Goal: Transaction & Acquisition: Purchase product/service

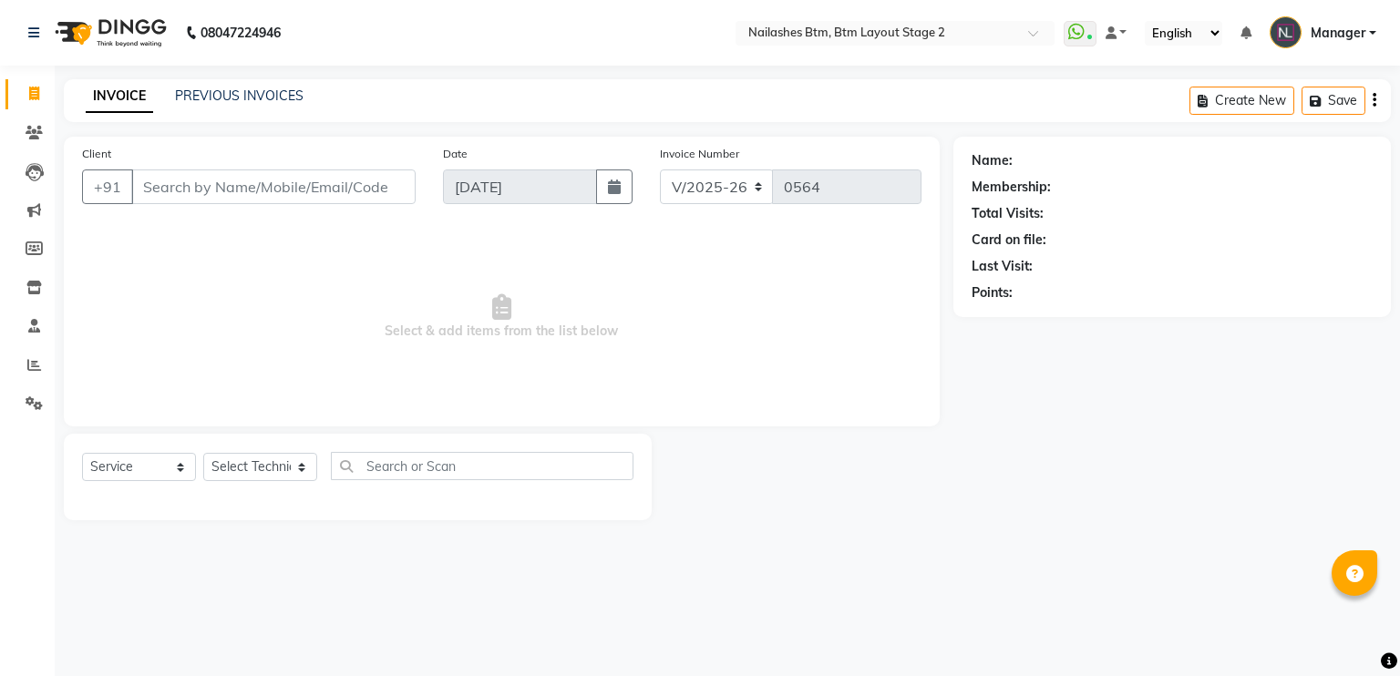
select select "6721"
select select "service"
click at [298, 188] on input "Client" at bounding box center [273, 187] width 284 height 35
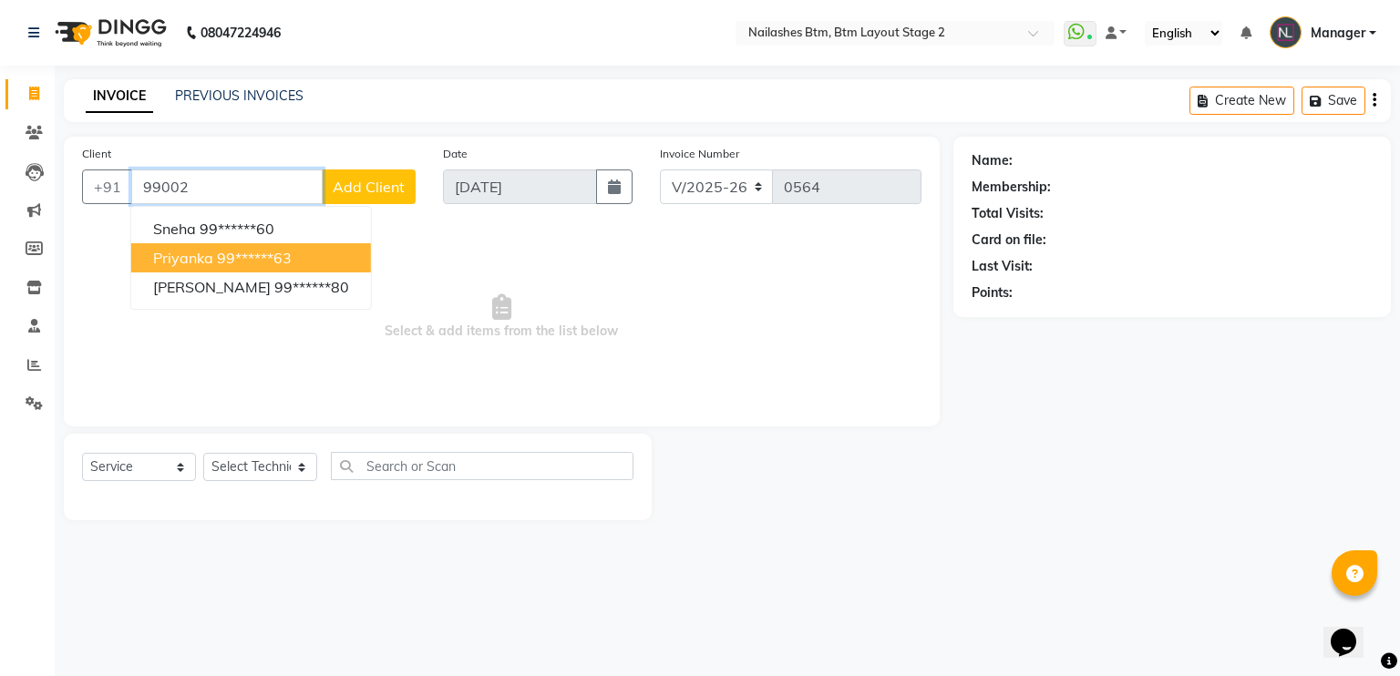
click at [284, 251] on ngb-highlight "99******63" at bounding box center [254, 258] width 75 height 18
type input "99******63"
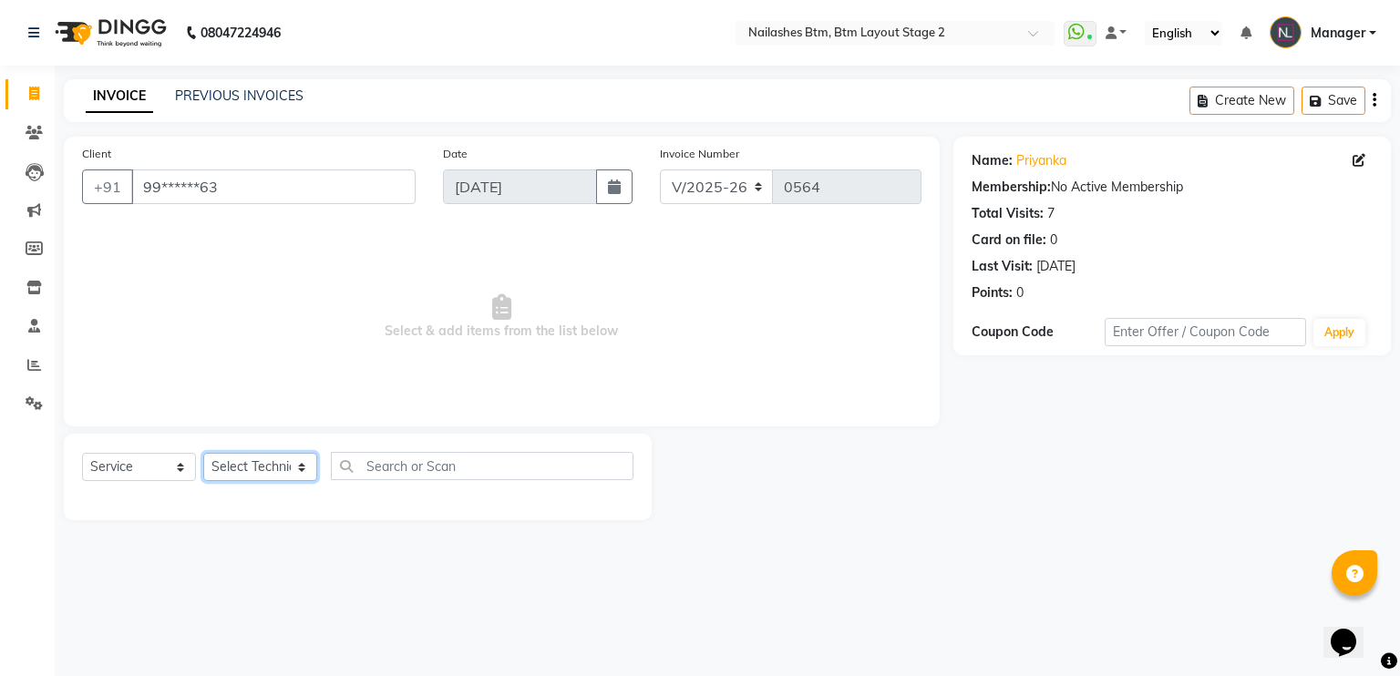
click at [261, 474] on select "Select Technician Akash Manager [PERSON_NAME] [PERSON_NAME]" at bounding box center [260, 467] width 114 height 28
select select "56707"
click at [203, 454] on select "Select Technician Akash Manager [PERSON_NAME] [PERSON_NAME]" at bounding box center [260, 467] width 114 height 28
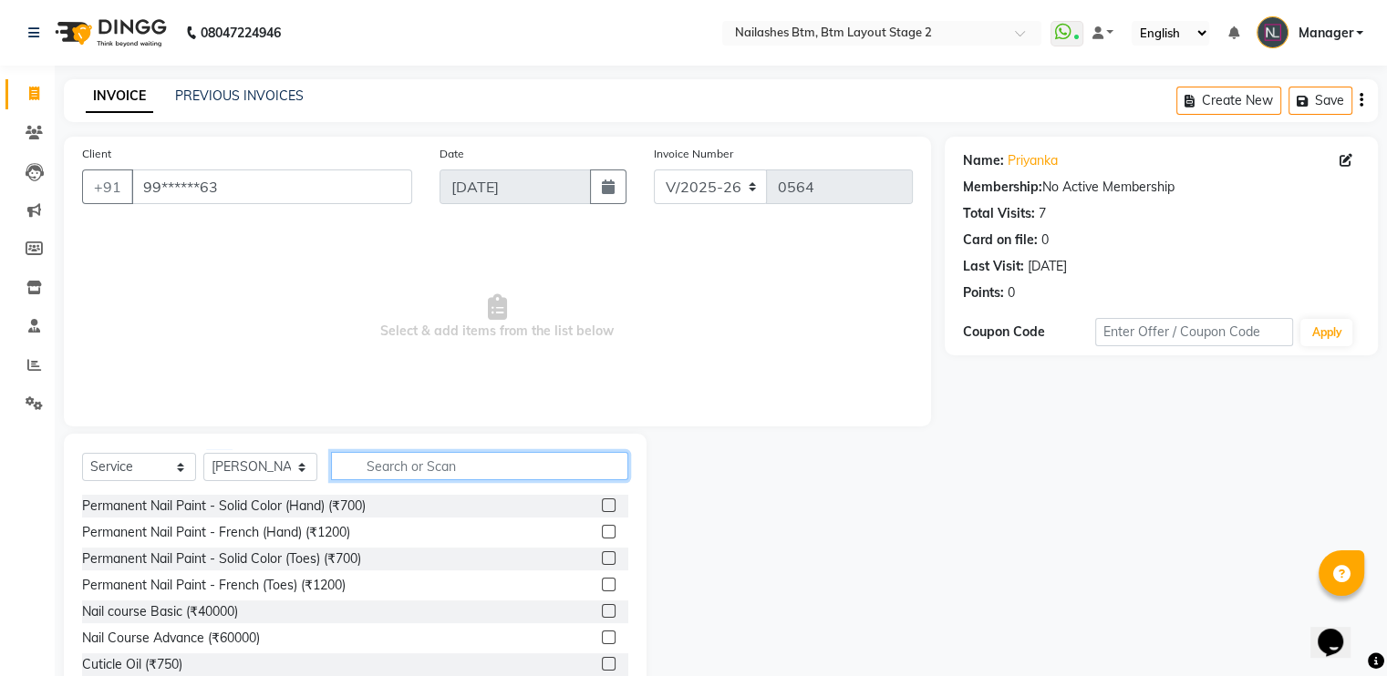
click at [424, 462] on input "text" at bounding box center [479, 466] width 297 height 28
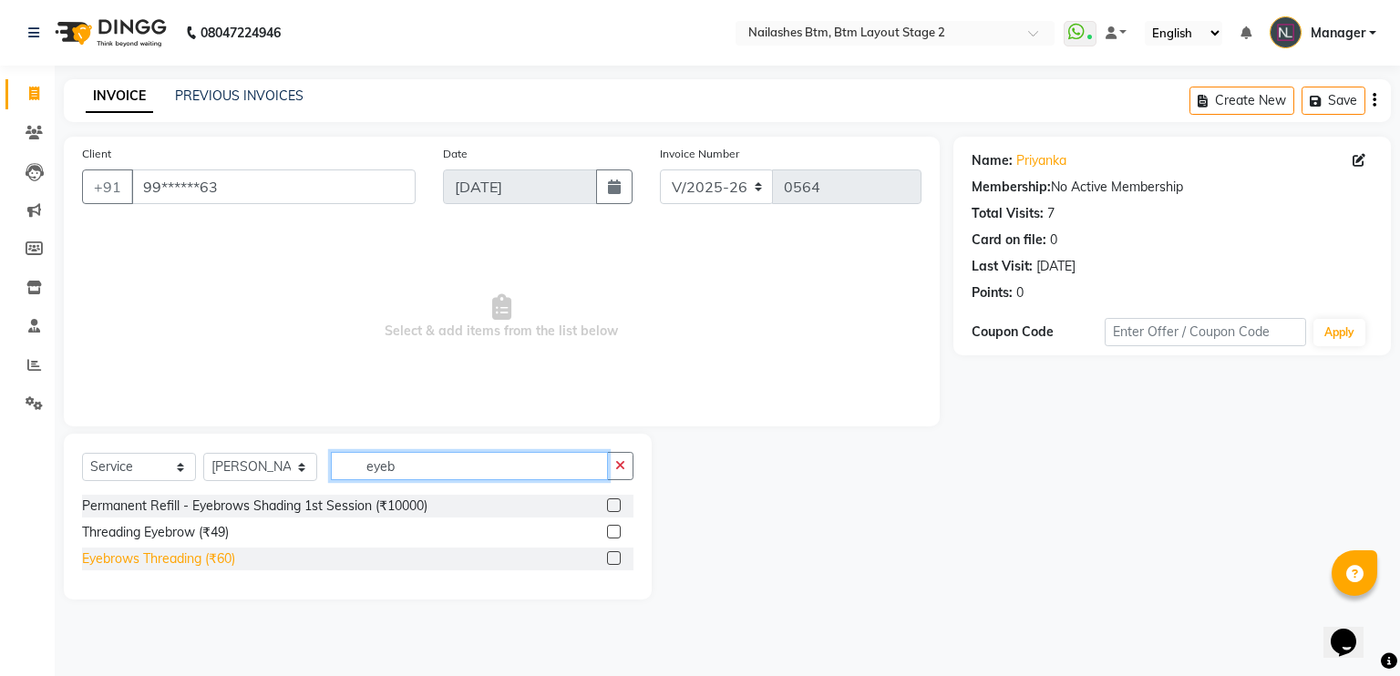
type input "eyeb"
click at [176, 565] on div "Eyebrows Threading (₹60)" at bounding box center [158, 559] width 153 height 19
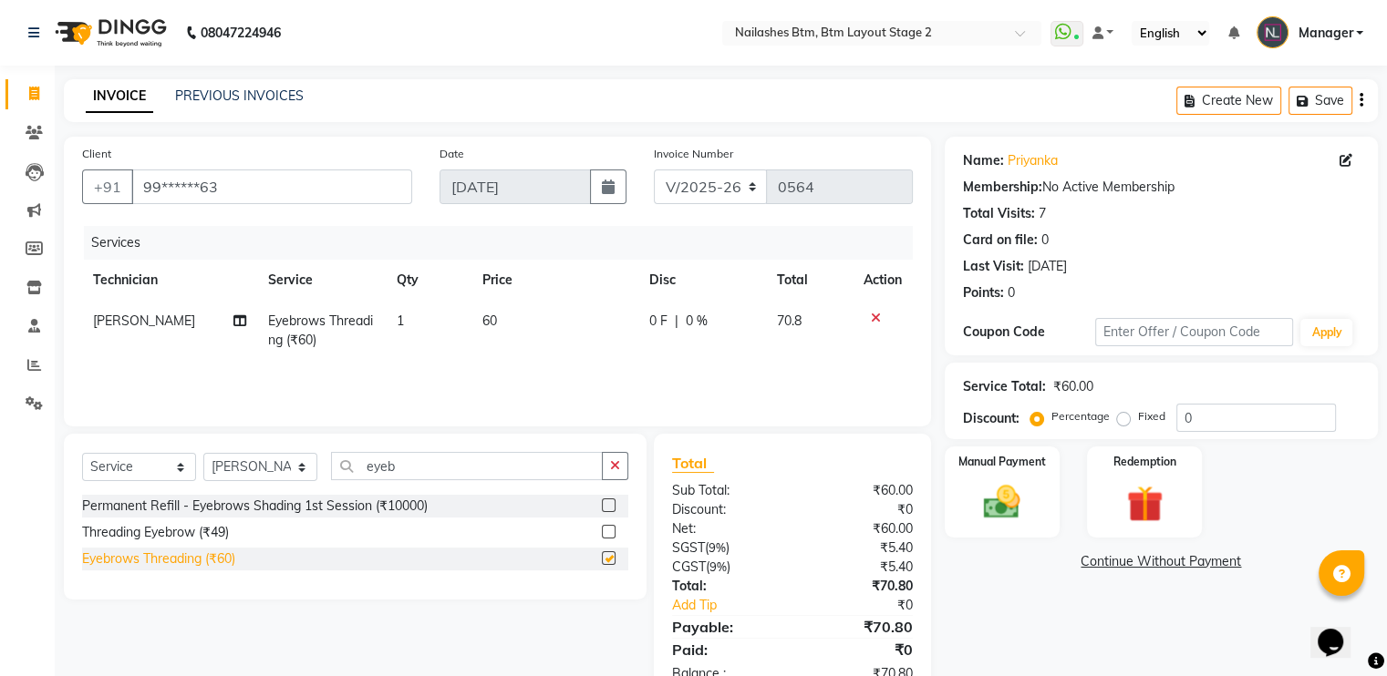
checkbox input "false"
click at [1007, 488] on img at bounding box center [1001, 503] width 61 height 44
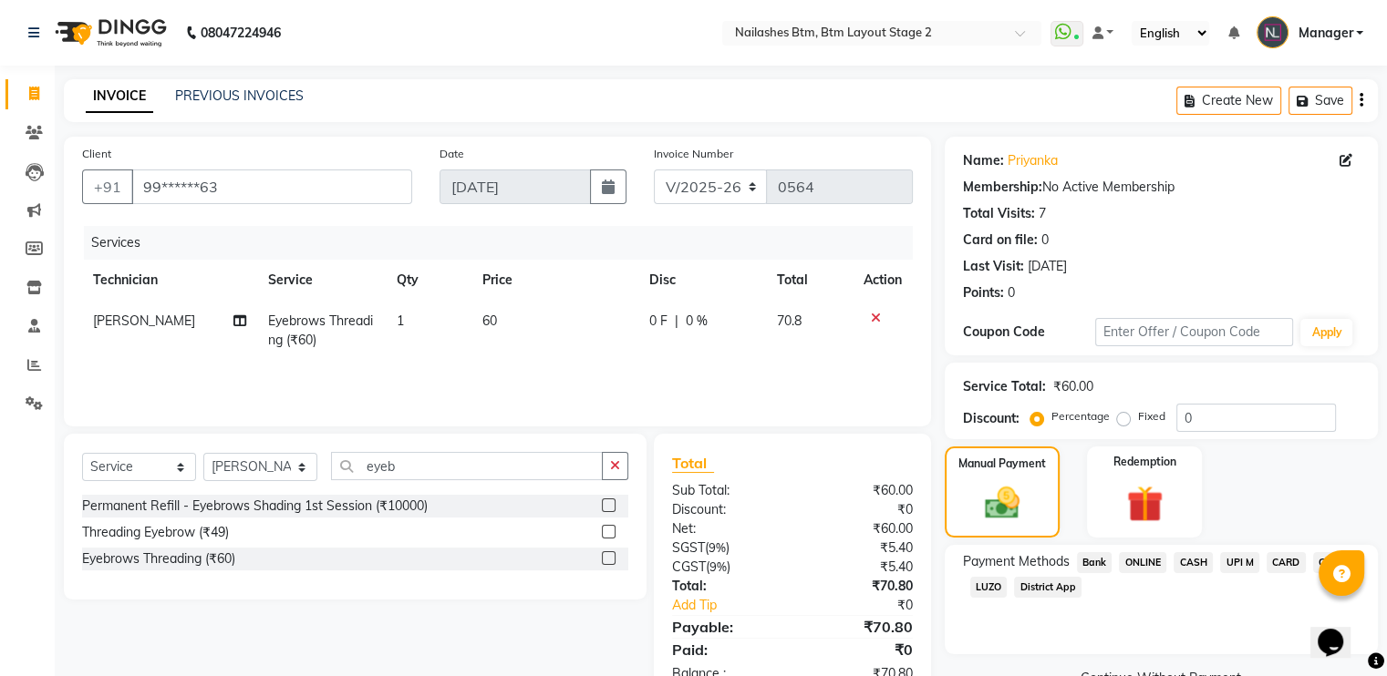
scroll to position [53, 0]
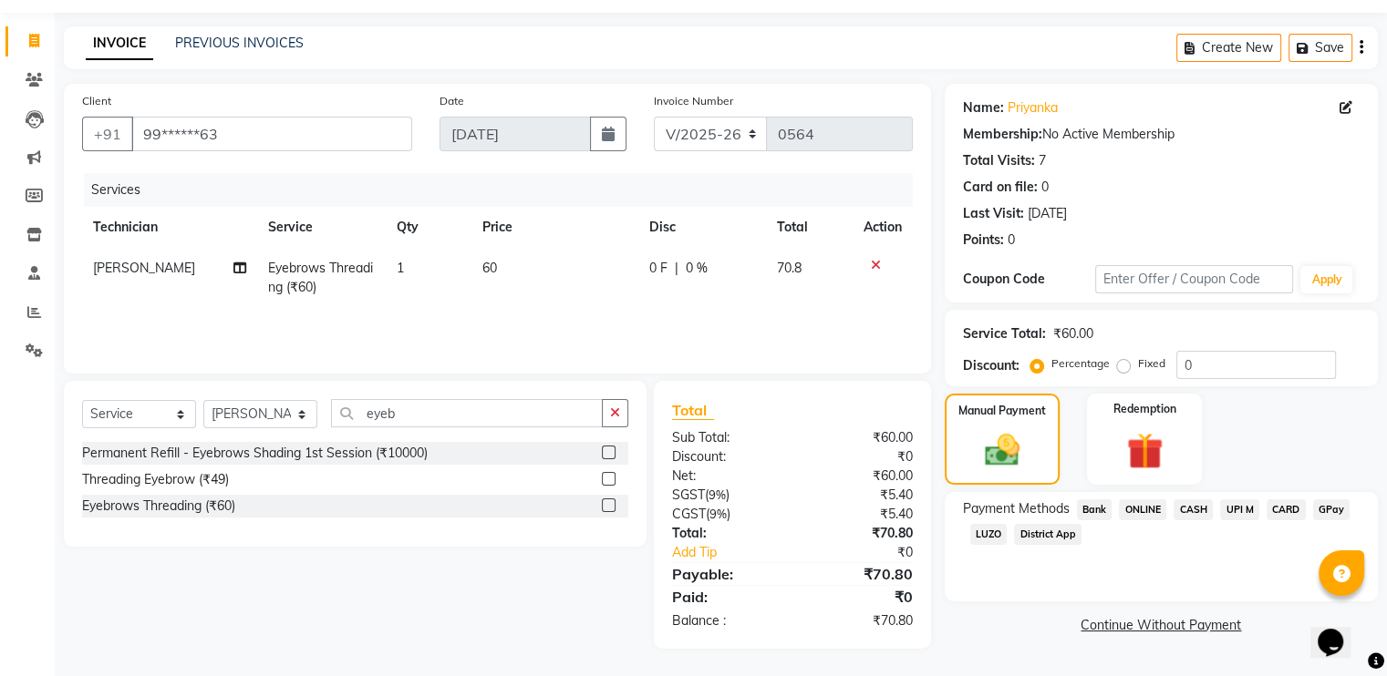
click at [1332, 503] on span "GPay" at bounding box center [1331, 510] width 37 height 21
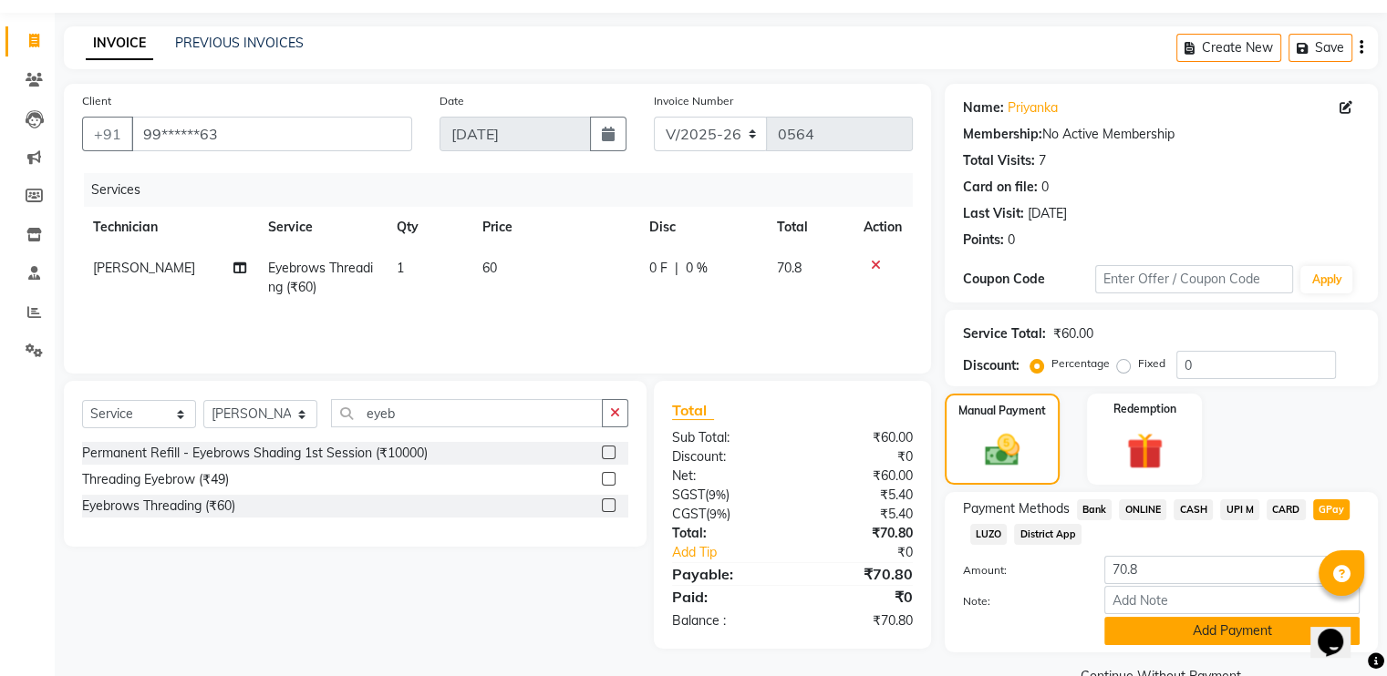
click at [1171, 634] on button "Add Payment" at bounding box center [1231, 631] width 255 height 28
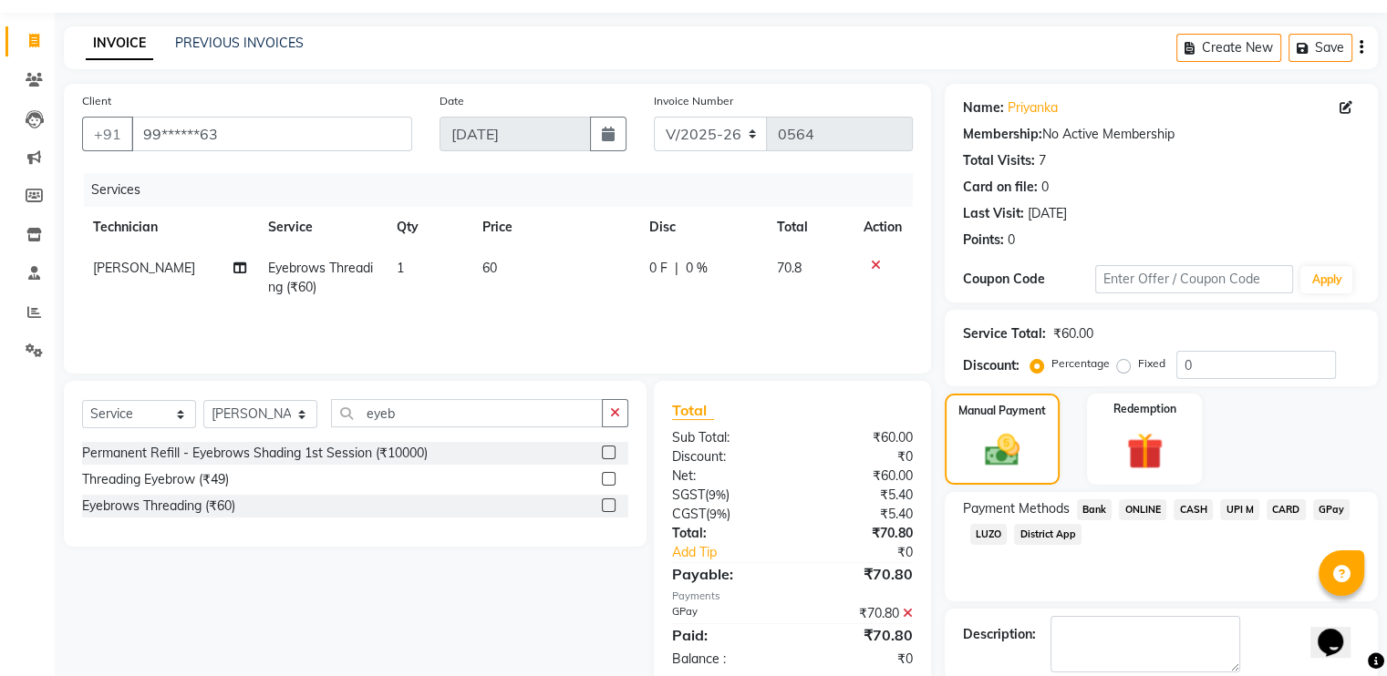
scroll to position [144, 0]
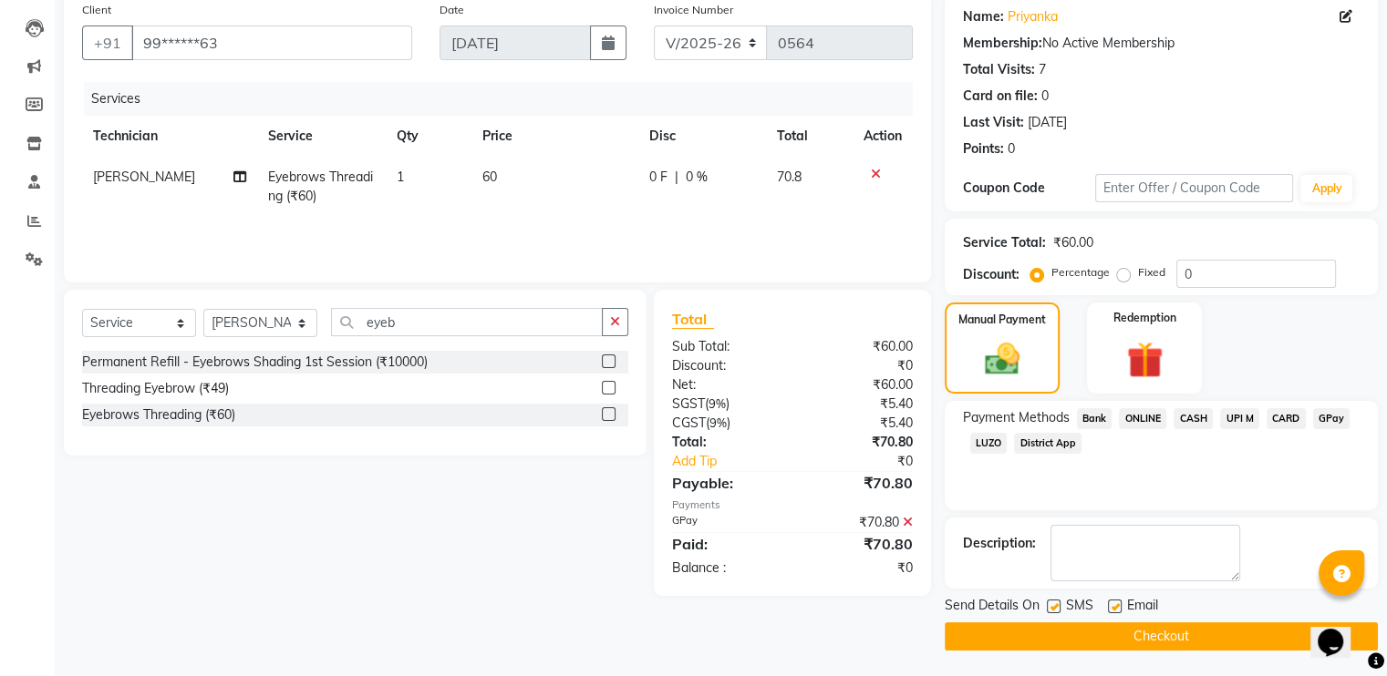
click at [1159, 640] on button "Checkout" at bounding box center [1161, 637] width 433 height 28
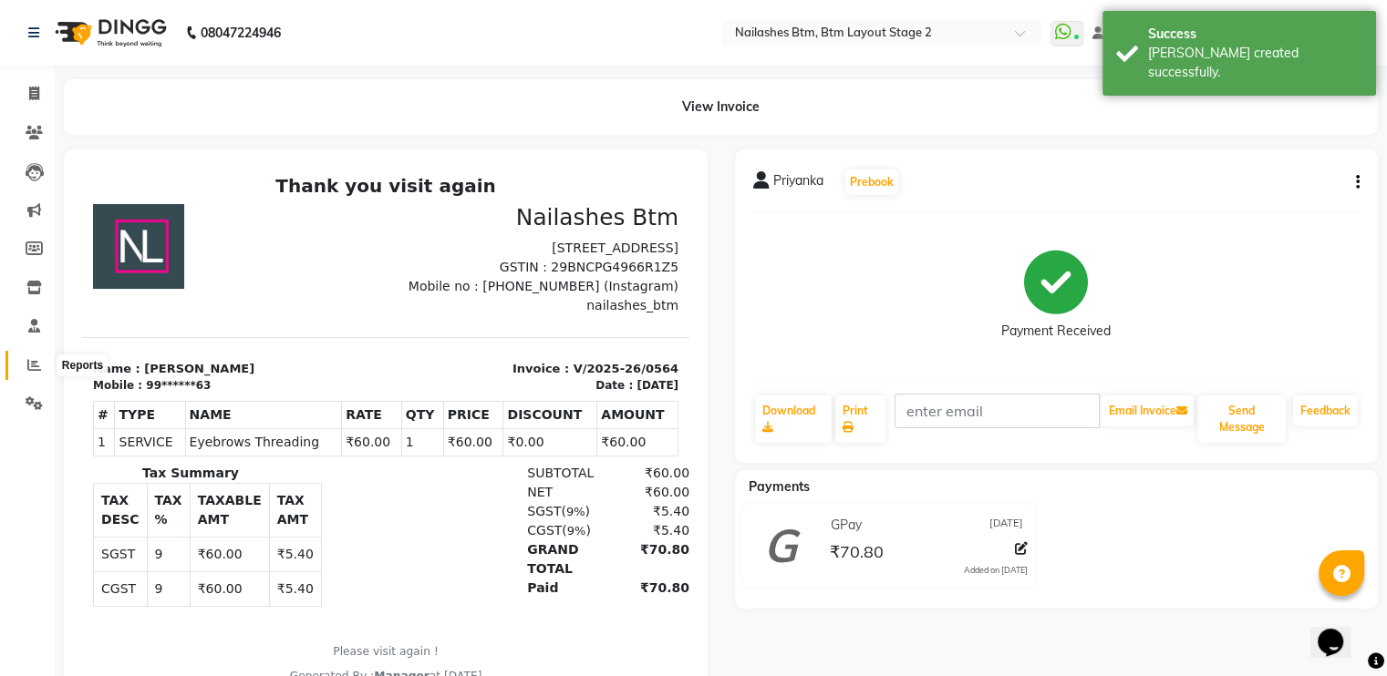
click at [29, 365] on icon at bounding box center [34, 365] width 14 height 14
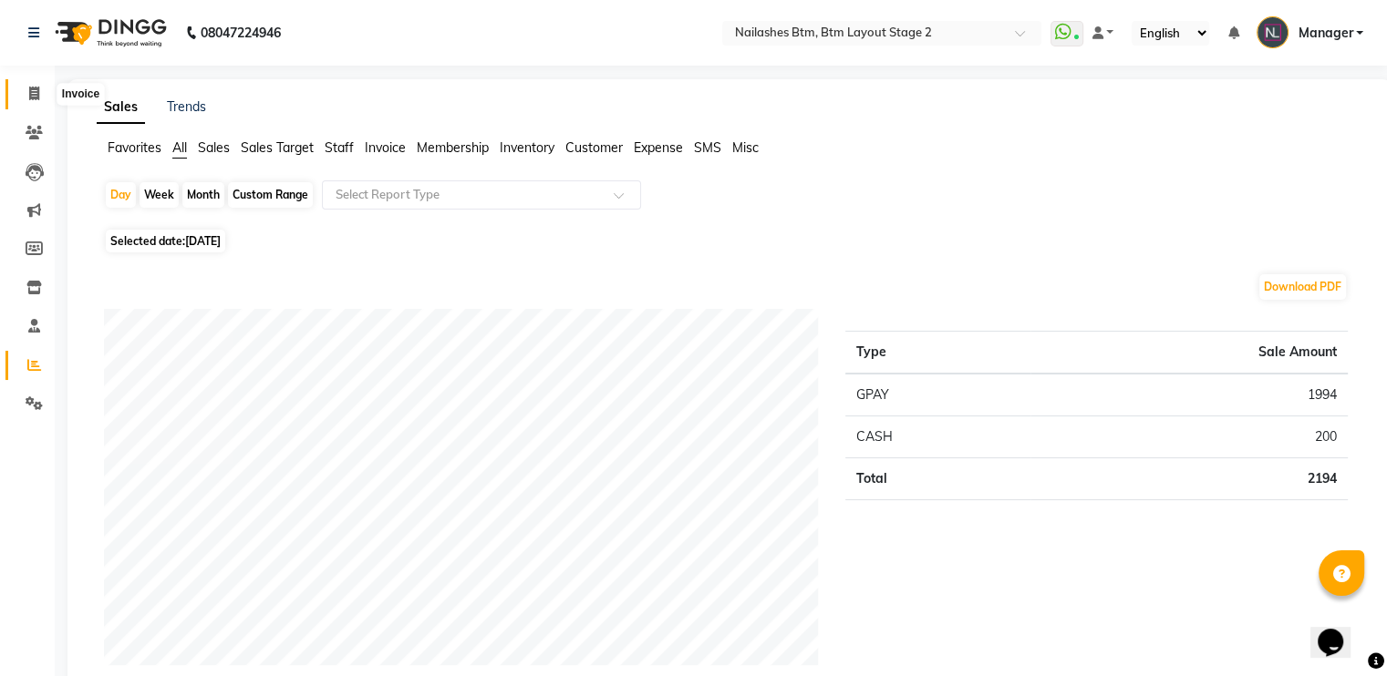
click at [36, 101] on span at bounding box center [34, 94] width 32 height 21
select select "service"
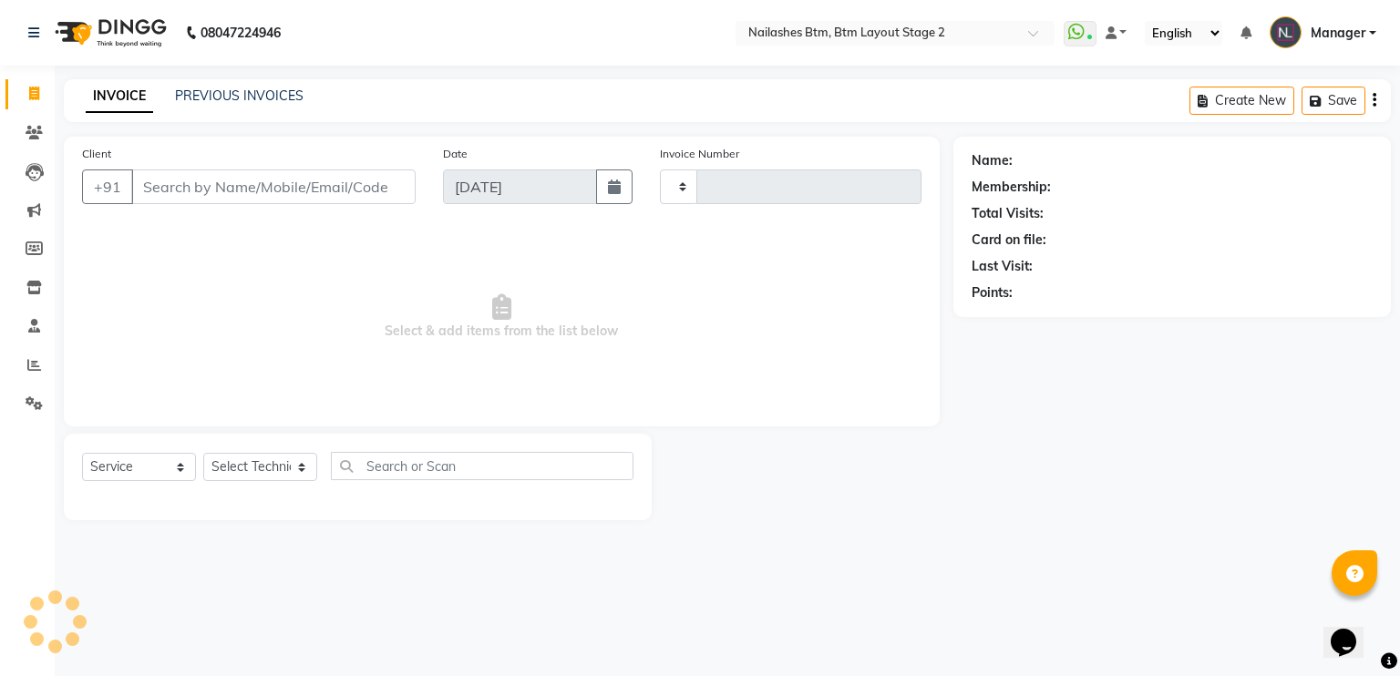
type input "0565"
select select "6721"
click at [33, 127] on icon at bounding box center [34, 133] width 17 height 14
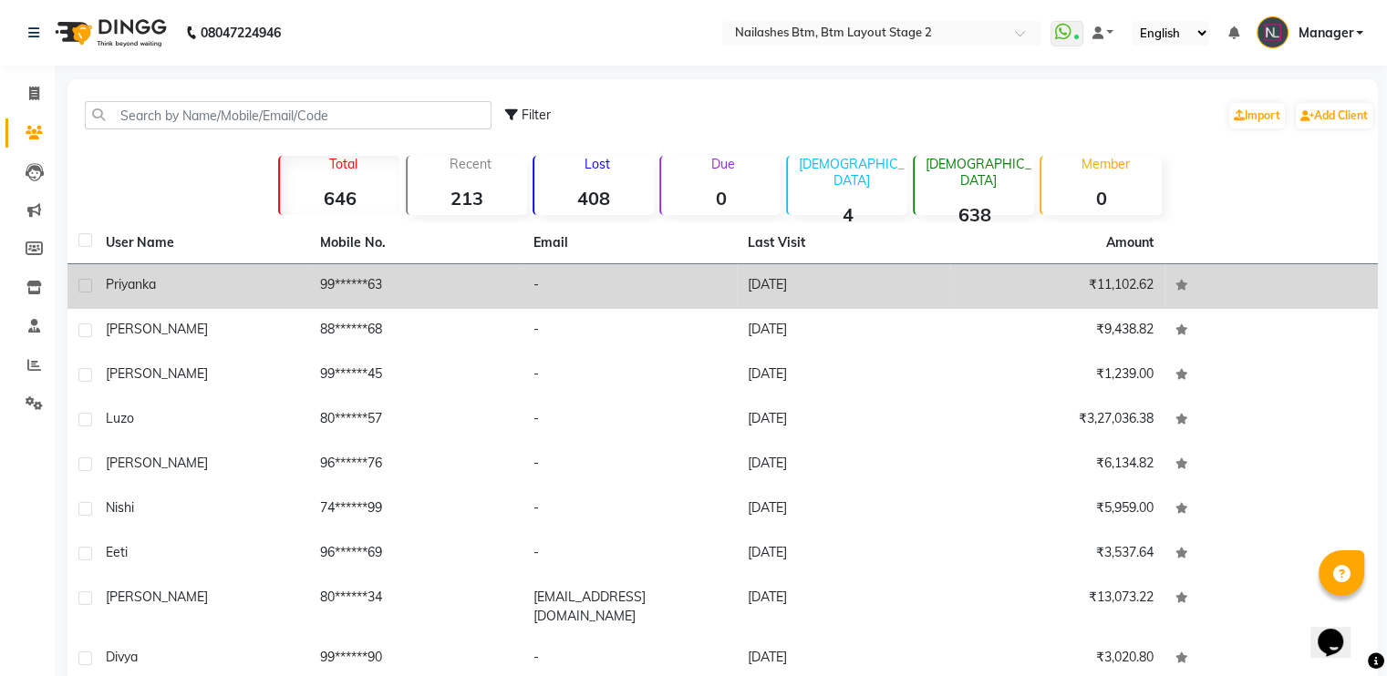
click at [212, 284] on div "Priyanka" at bounding box center [202, 284] width 192 height 19
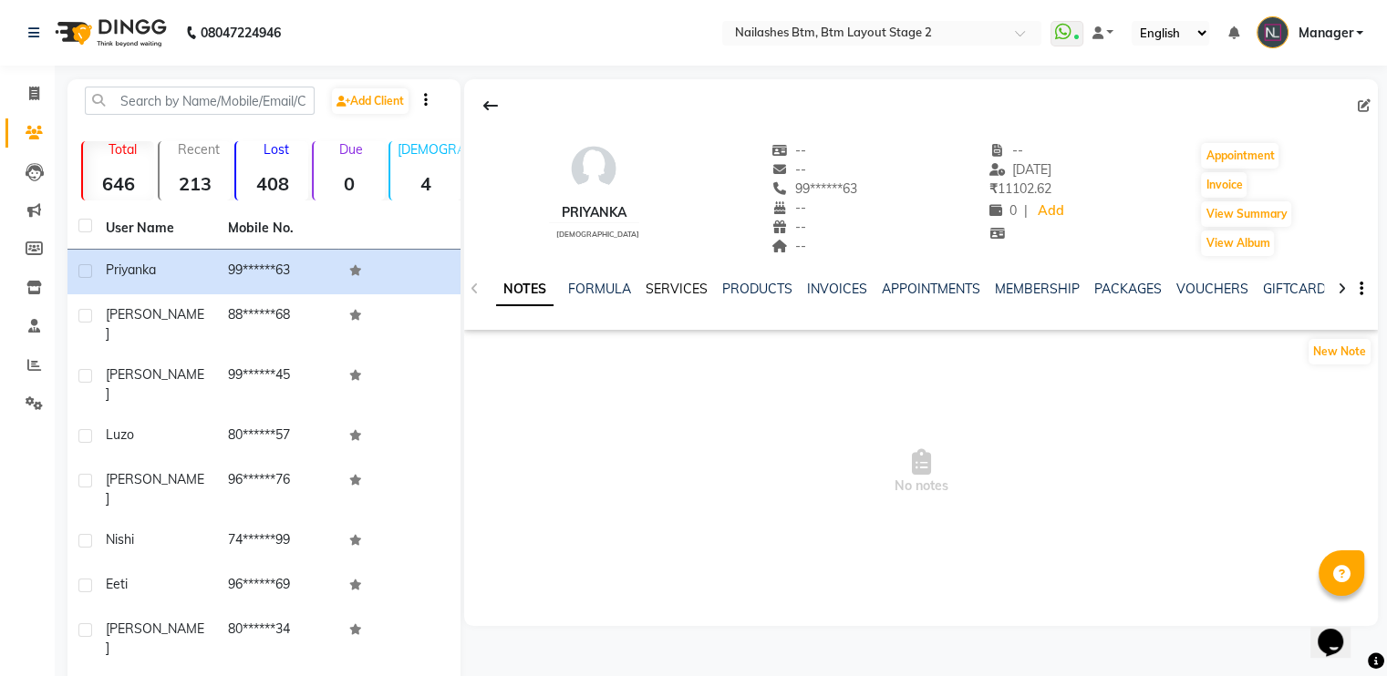
click at [678, 290] on link "SERVICES" at bounding box center [676, 289] width 62 height 16
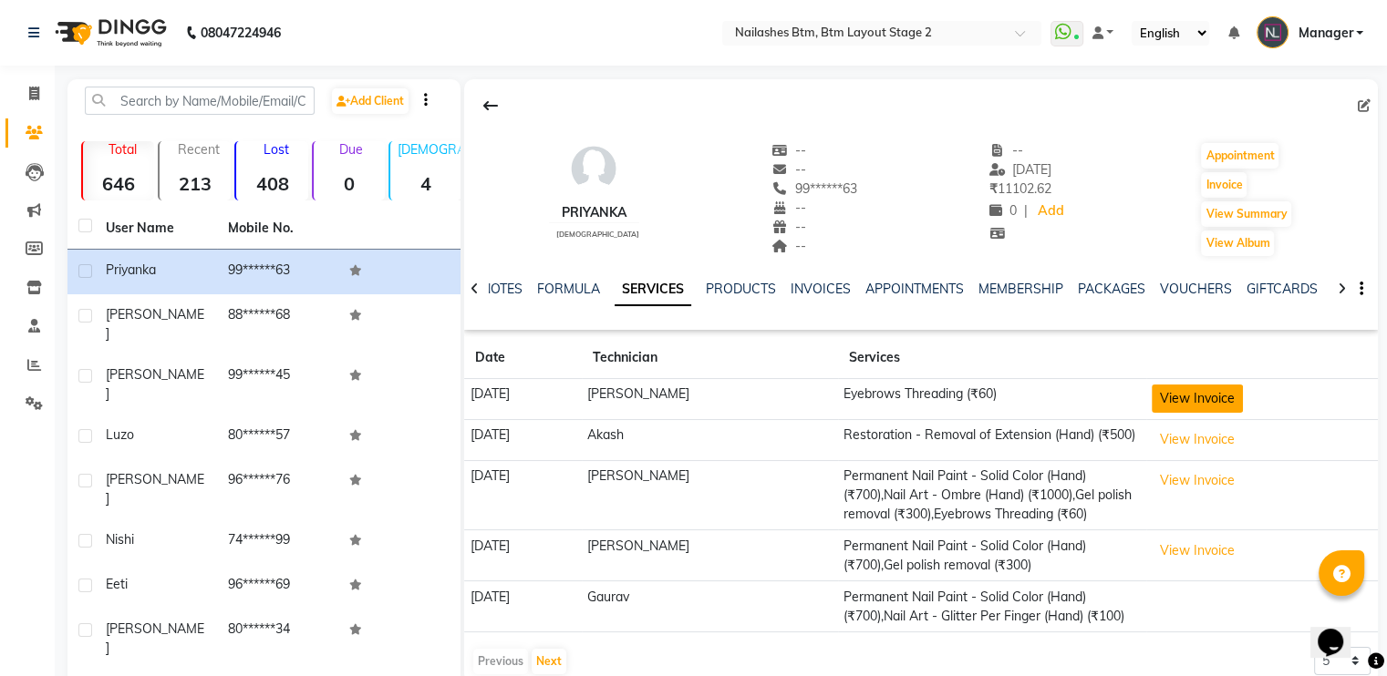
click at [1182, 408] on button "View Invoice" at bounding box center [1196, 399] width 91 height 28
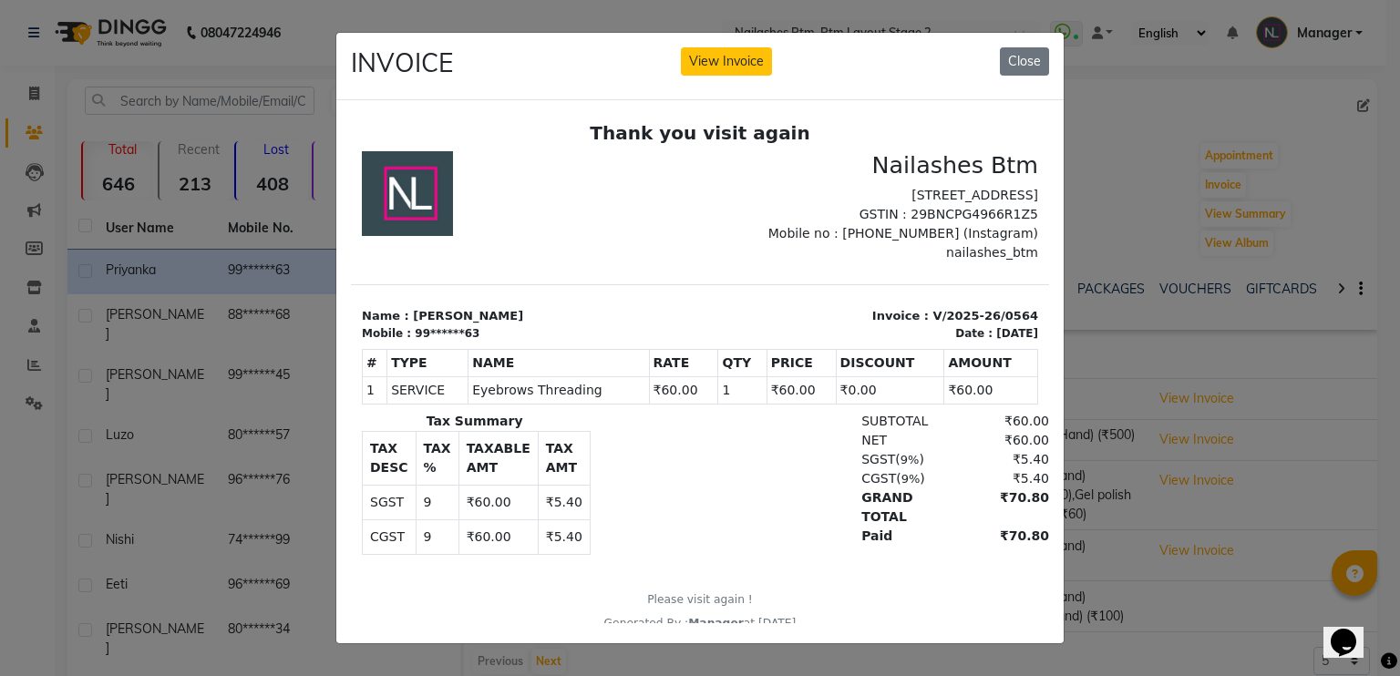
click at [718, 379] on td "1" at bounding box center [742, 390] width 48 height 27
click at [738, 50] on button "View Invoice" at bounding box center [726, 61] width 91 height 28
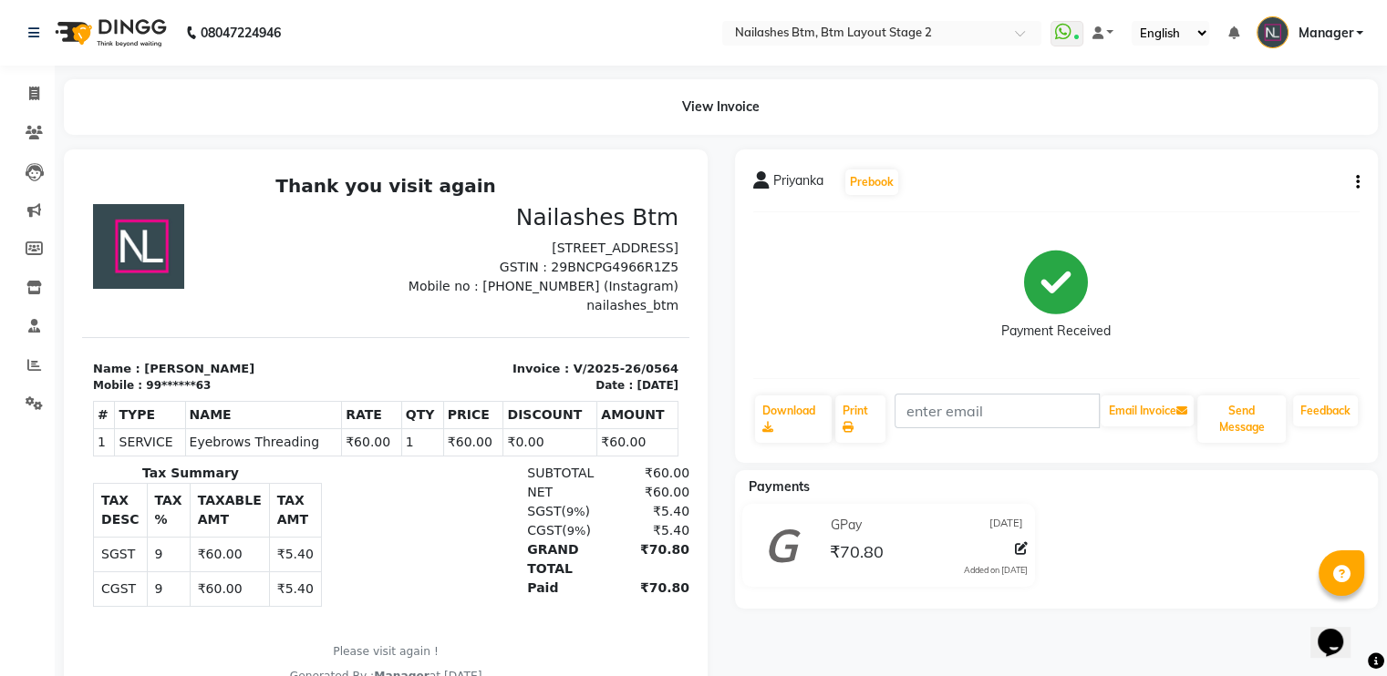
click at [1362, 175] on div "Priyanka Prebook Payment Received Download Print Email Invoice Send Message Fee…" at bounding box center [1057, 307] width 644 height 314
click at [1358, 182] on icon "button" at bounding box center [1358, 182] width 4 height 1
click at [1275, 178] on div "Edit Item Staff" at bounding box center [1265, 182] width 125 height 23
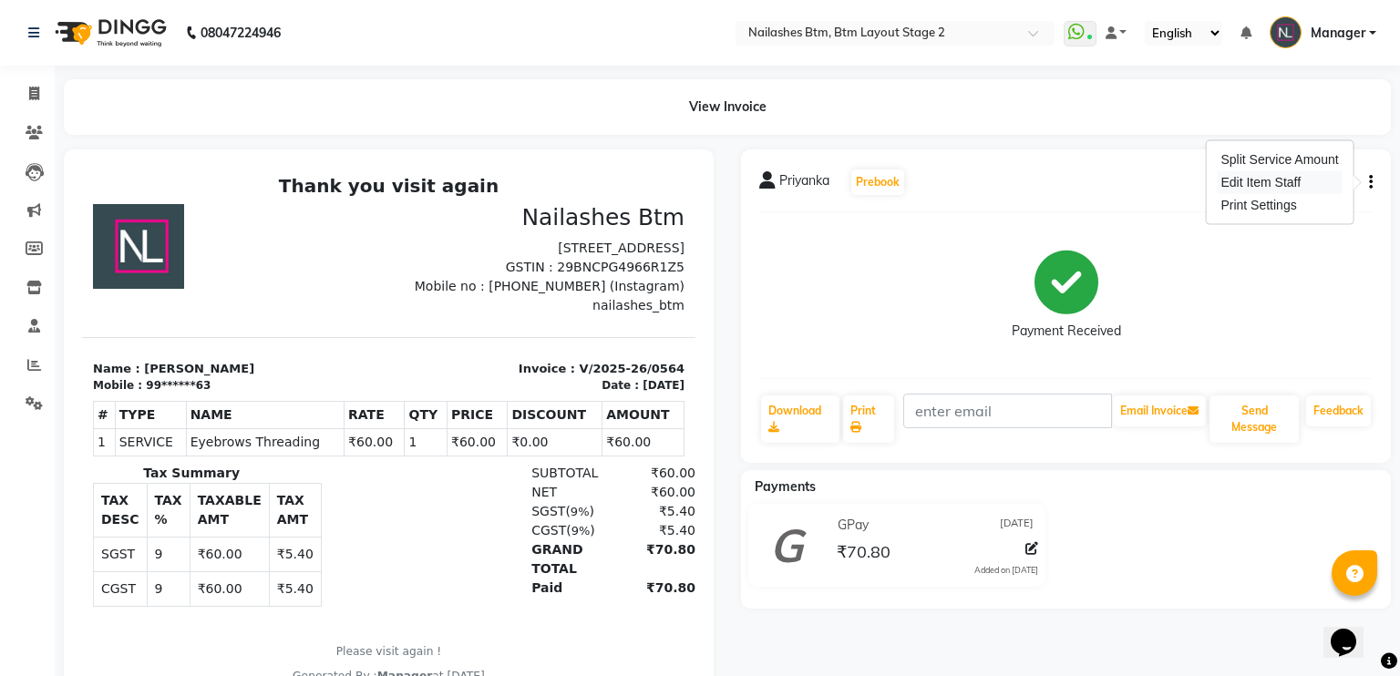
select select "56707"
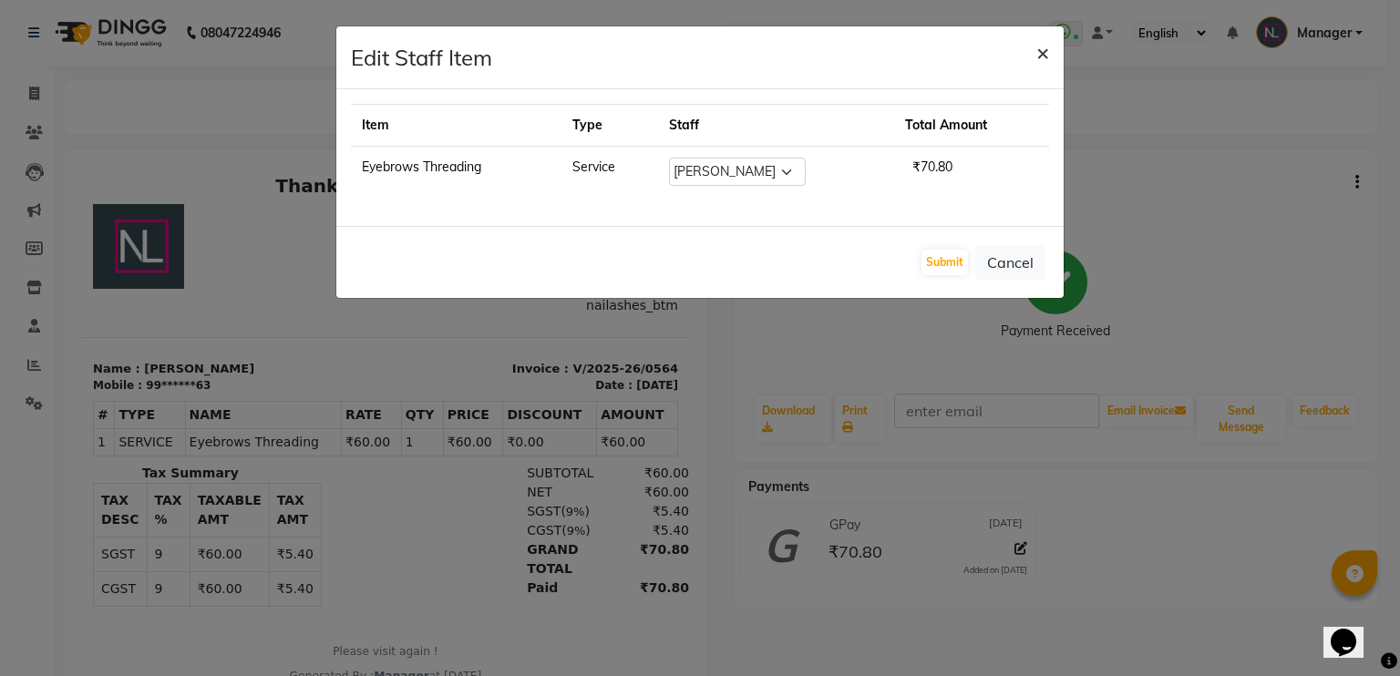
click at [1038, 50] on span "×" at bounding box center [1043, 51] width 13 height 27
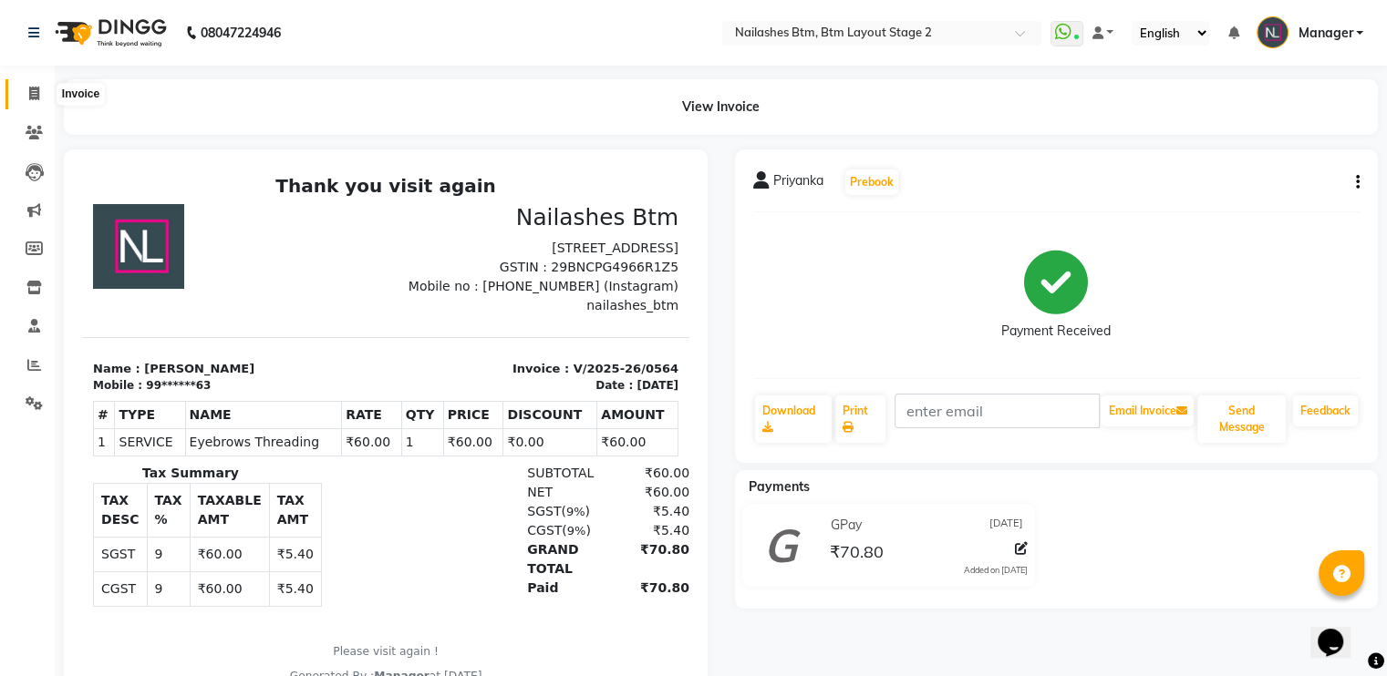
click at [33, 90] on icon at bounding box center [34, 94] width 10 height 14
select select "6721"
select select "service"
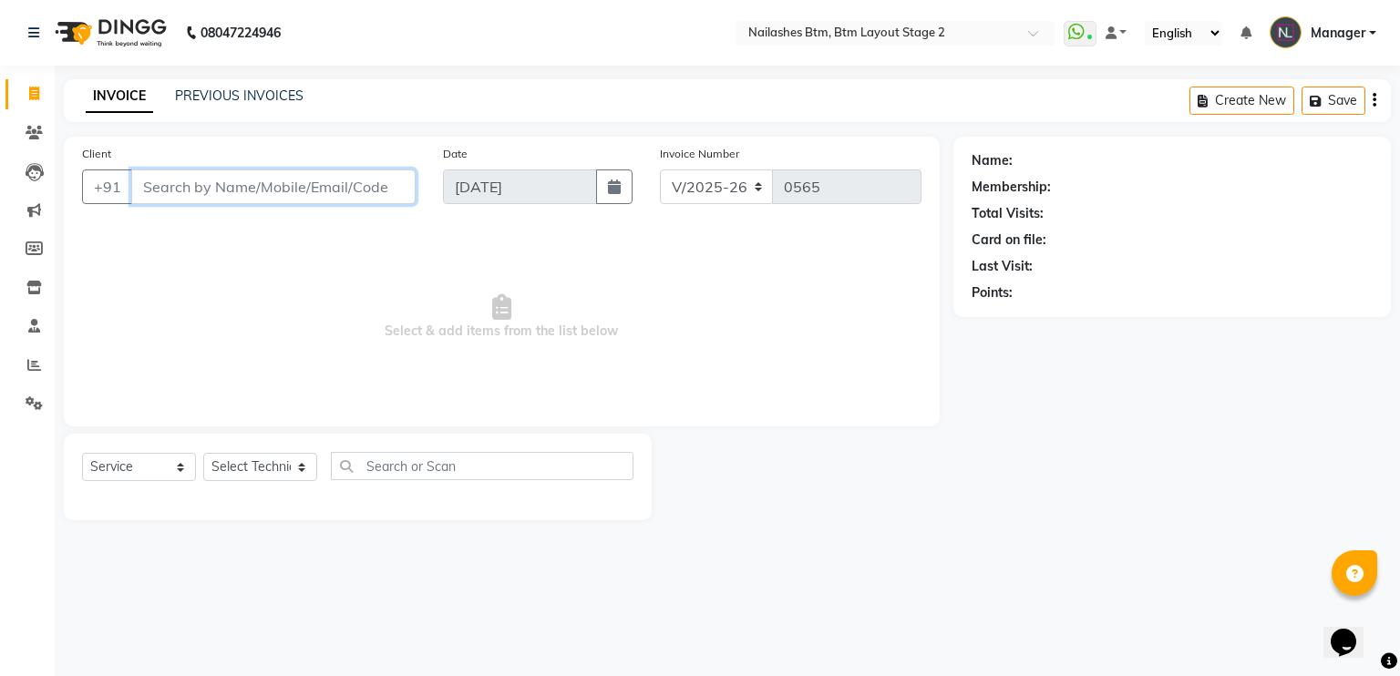
click at [184, 191] on input "Client" at bounding box center [273, 187] width 284 height 35
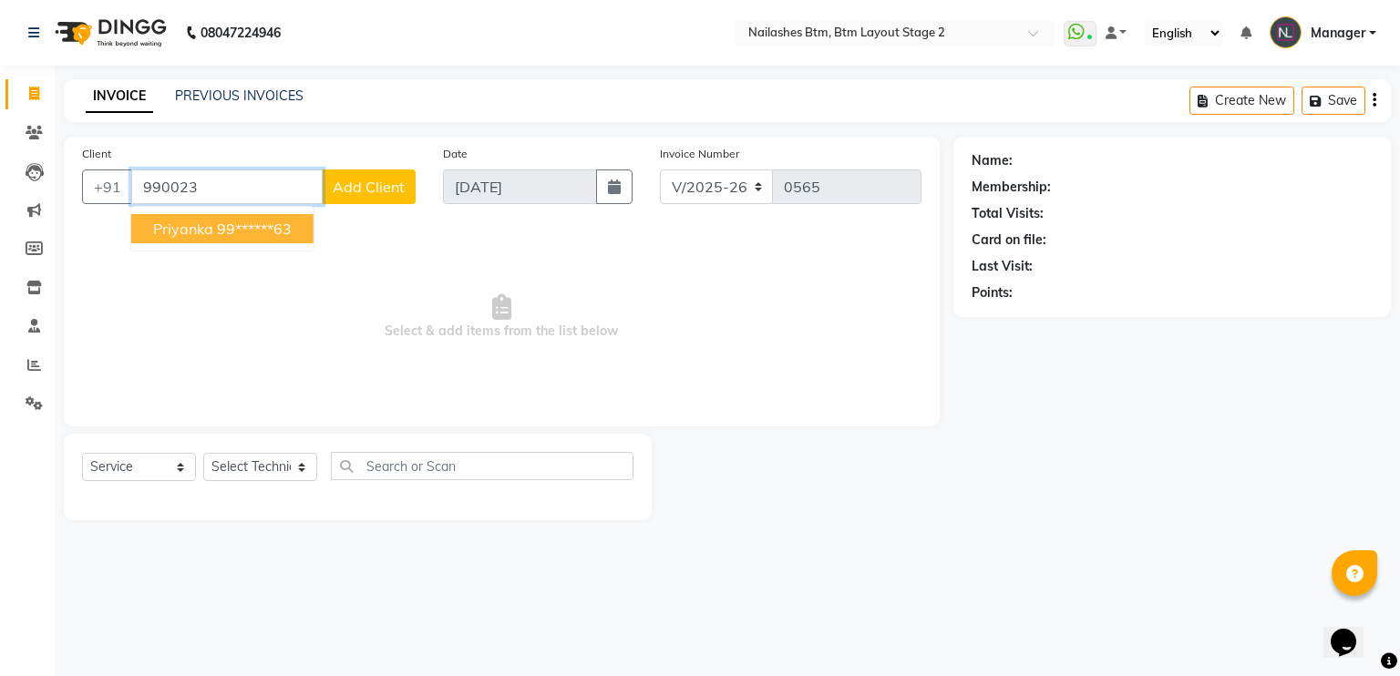
click at [201, 222] on span "Priyanka" at bounding box center [183, 229] width 60 height 18
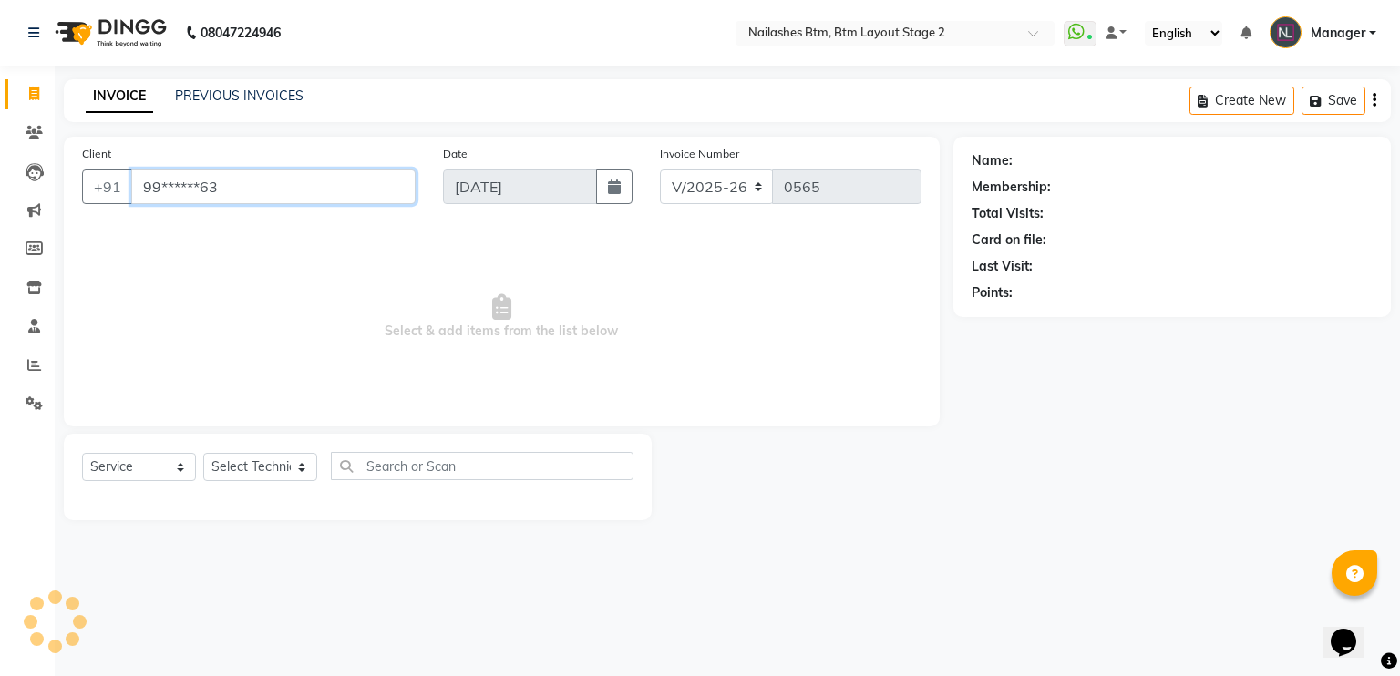
type input "99******63"
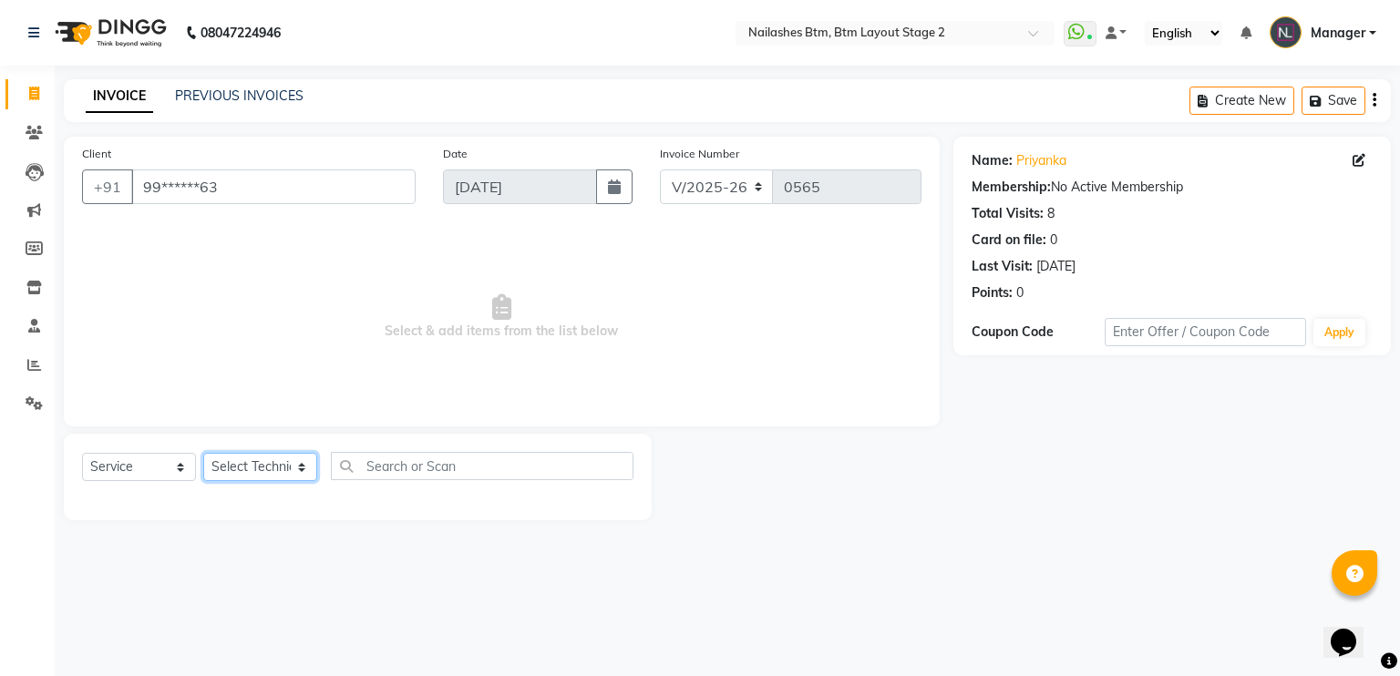
click at [278, 455] on select "Select Technician Akash Manager [PERSON_NAME] [PERSON_NAME]" at bounding box center [260, 467] width 114 height 28
select select "56707"
click at [203, 454] on select "Select Technician Akash Manager [PERSON_NAME] [PERSON_NAME]" at bounding box center [260, 467] width 114 height 28
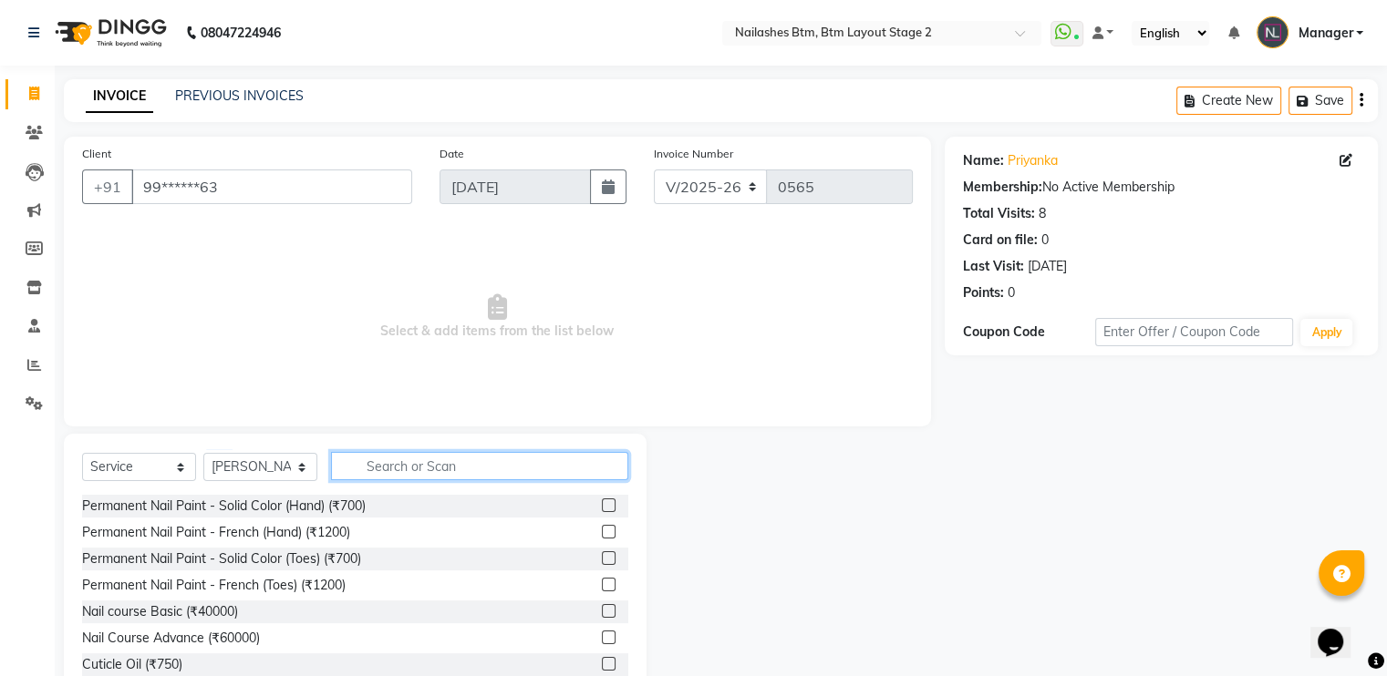
click at [371, 459] on input "text" at bounding box center [479, 466] width 297 height 28
type input "w"
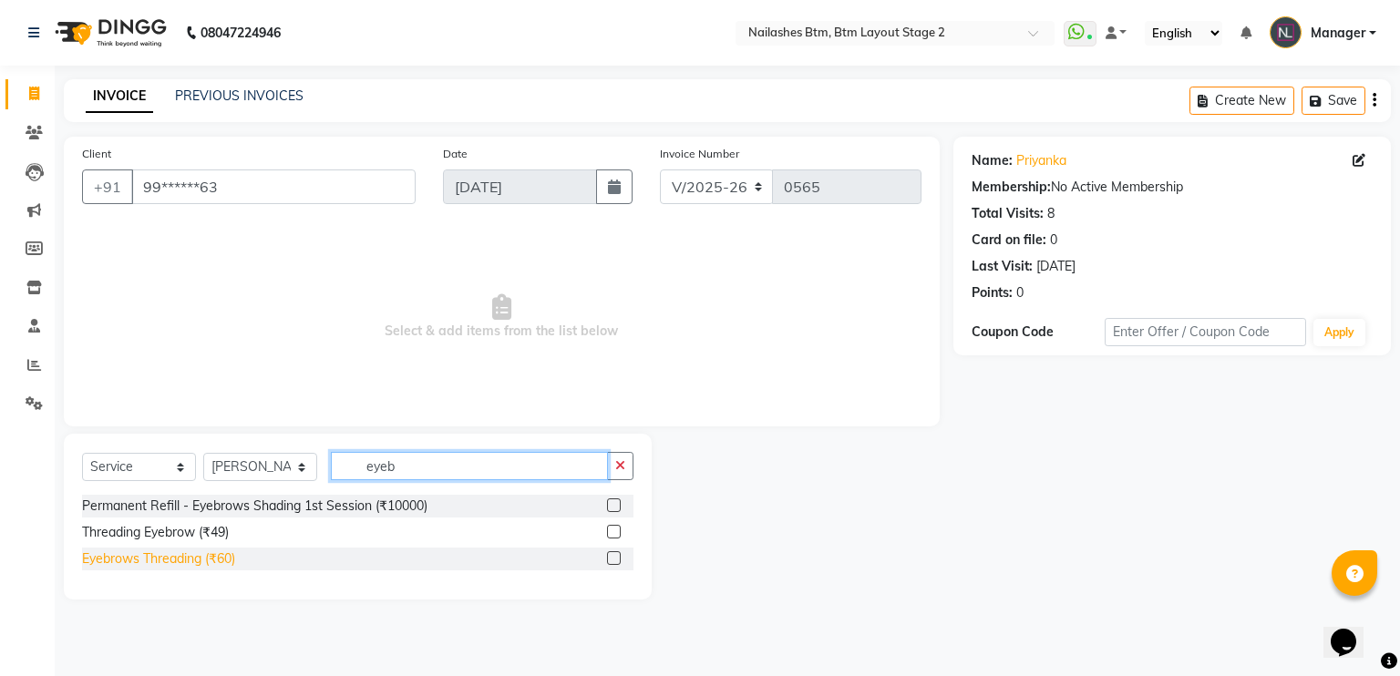
type input "eyeb"
click at [212, 557] on div "Eyebrows Threading (₹60)" at bounding box center [158, 559] width 153 height 19
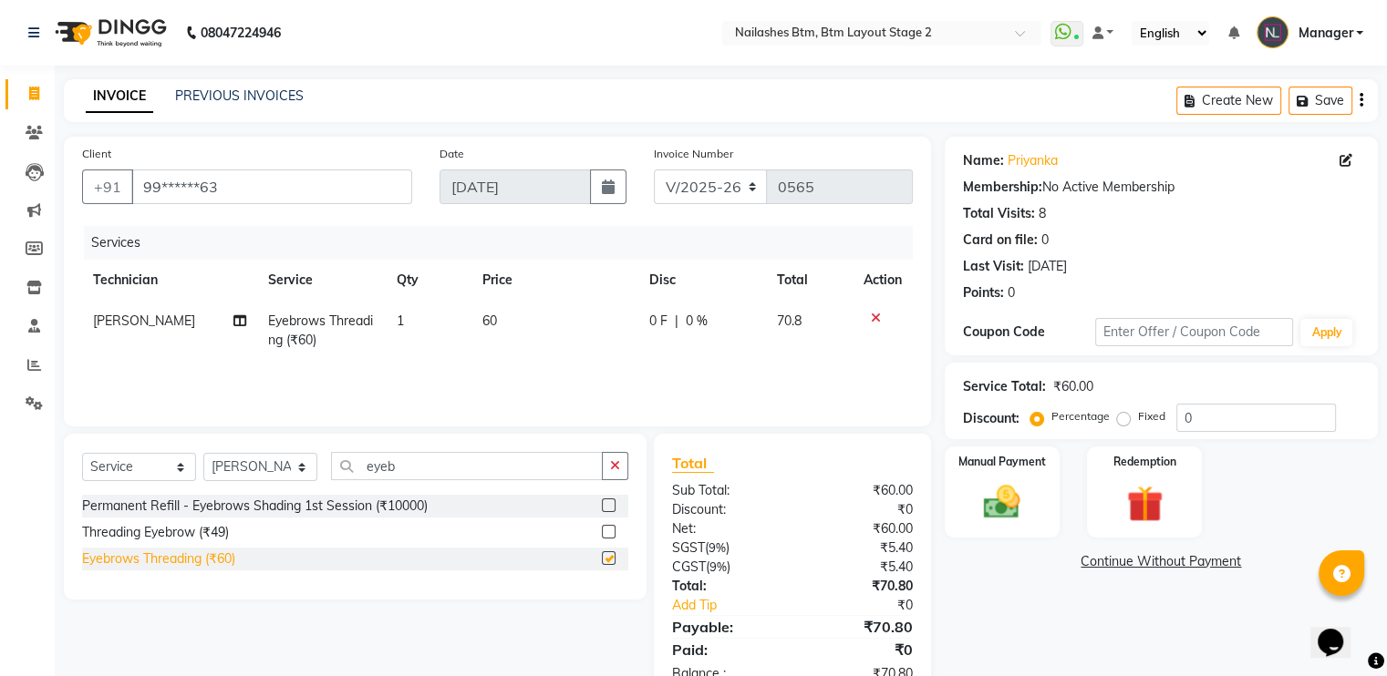
checkbox input "false"
click at [1010, 530] on div "Manual Payment" at bounding box center [1001, 492] width 119 height 94
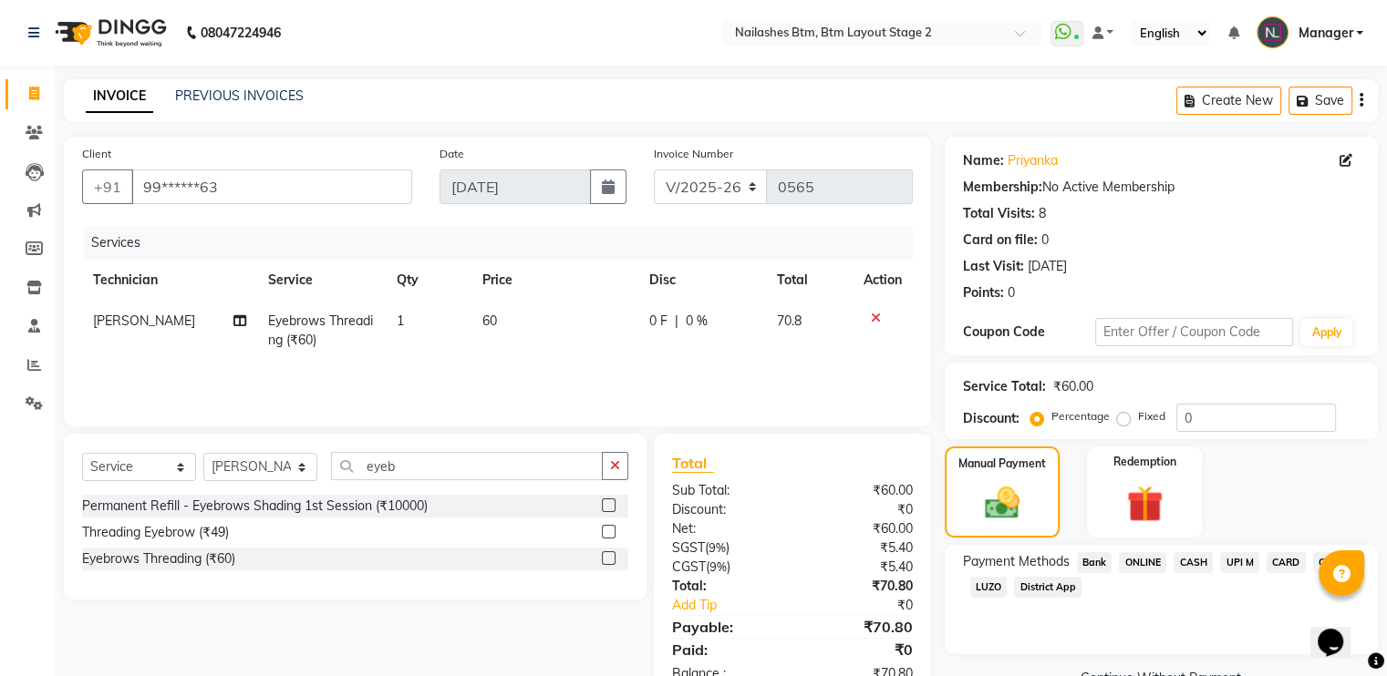
scroll to position [53, 0]
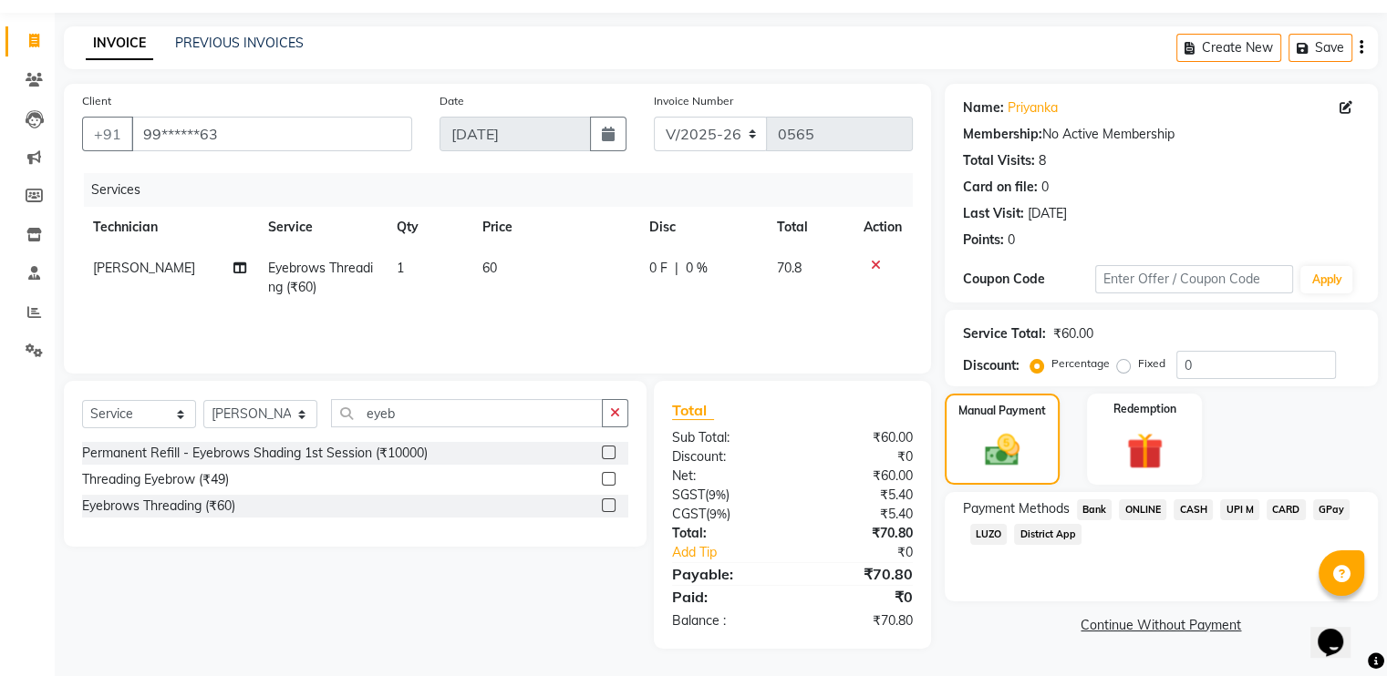
click at [1324, 511] on span "GPay" at bounding box center [1331, 510] width 37 height 21
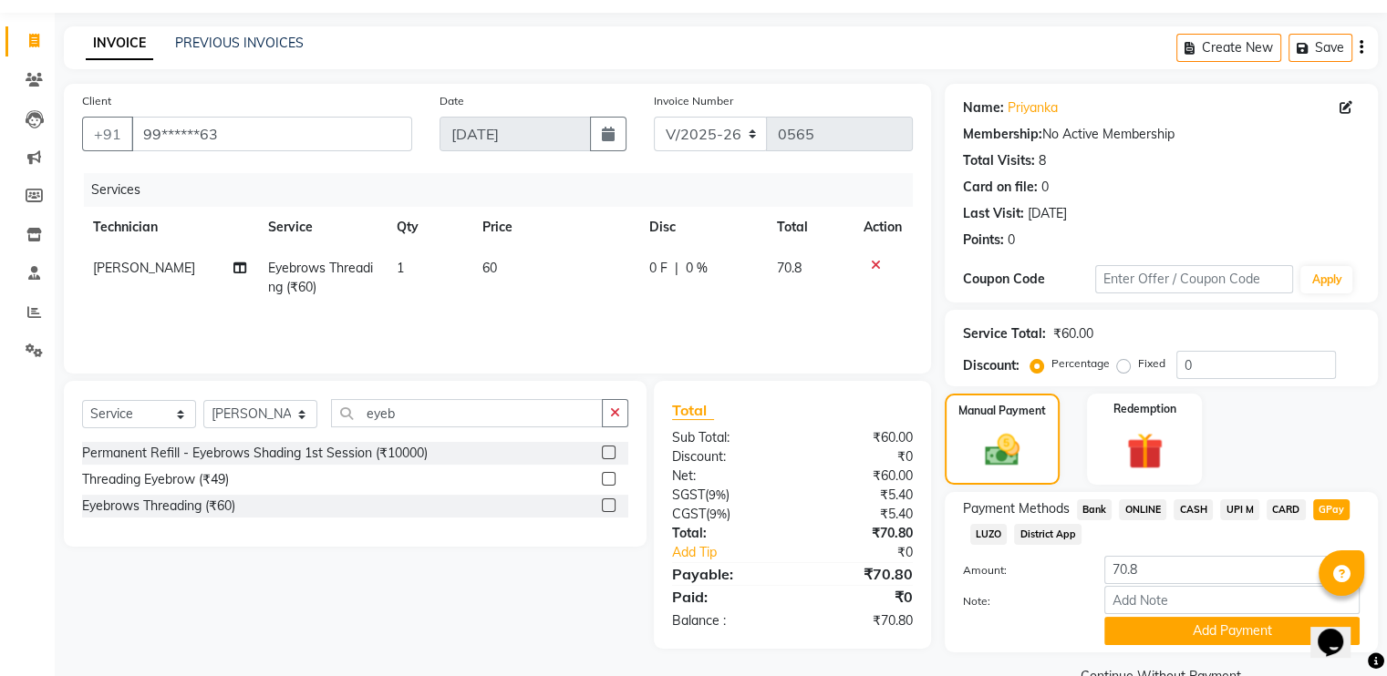
scroll to position [95, 0]
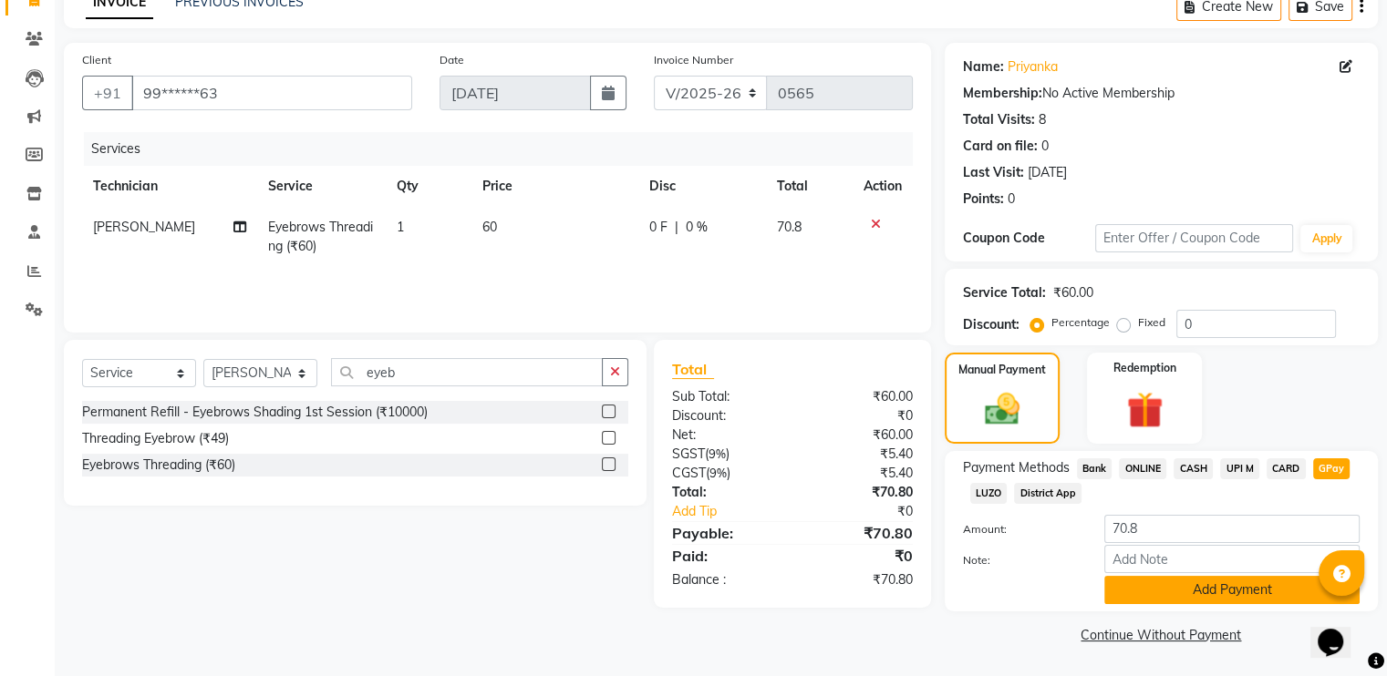
click at [1234, 586] on button "Add Payment" at bounding box center [1231, 590] width 255 height 28
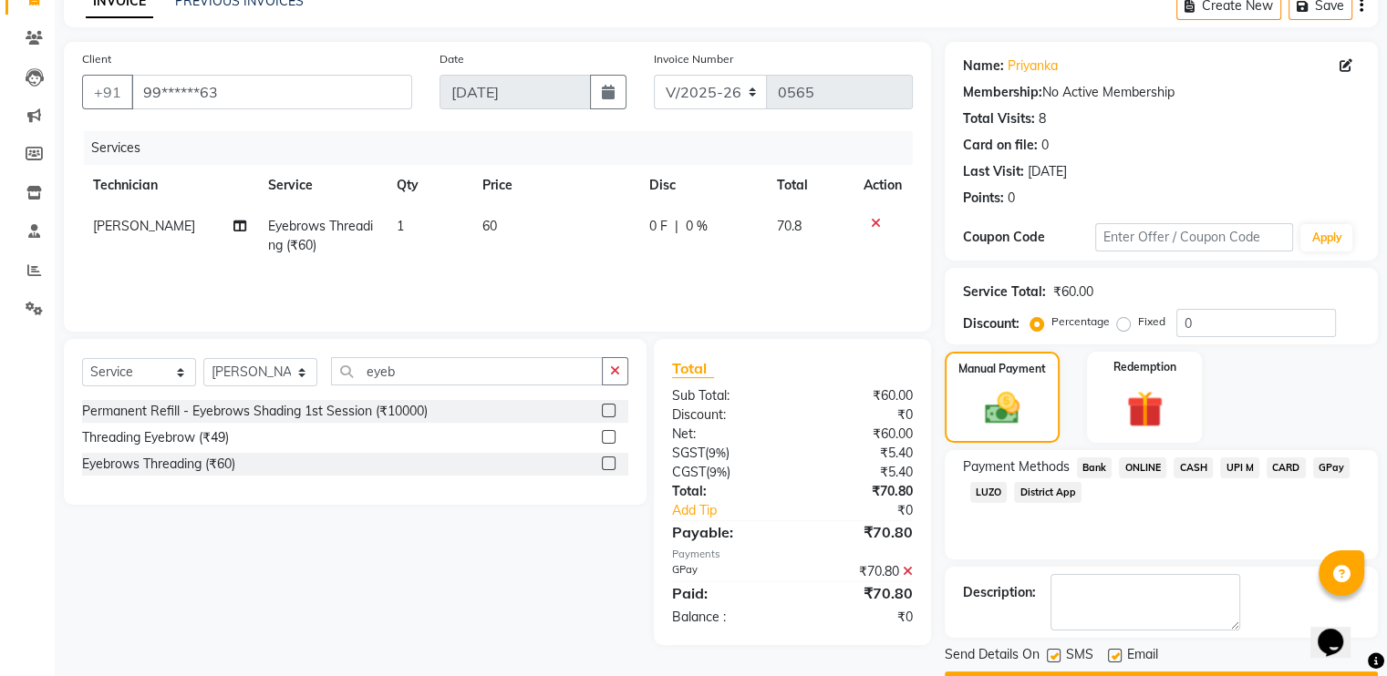
scroll to position [144, 0]
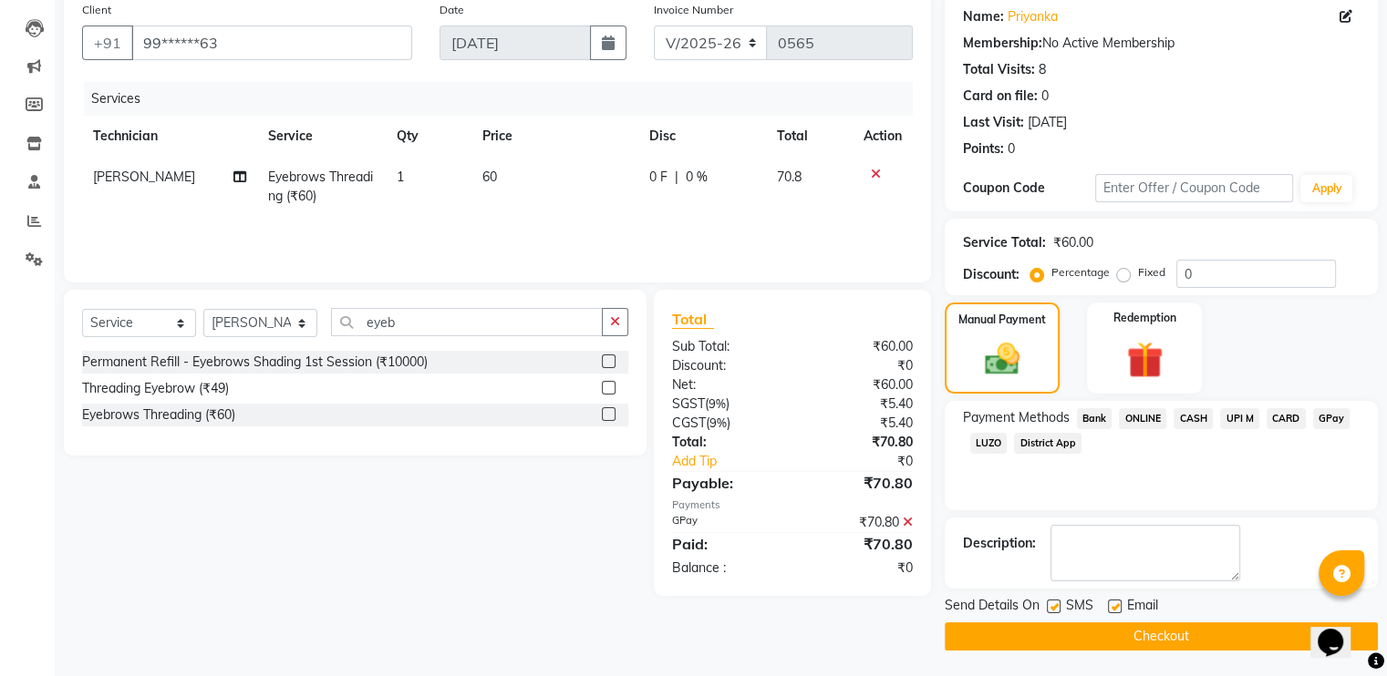
click at [1016, 636] on button "Checkout" at bounding box center [1161, 637] width 433 height 28
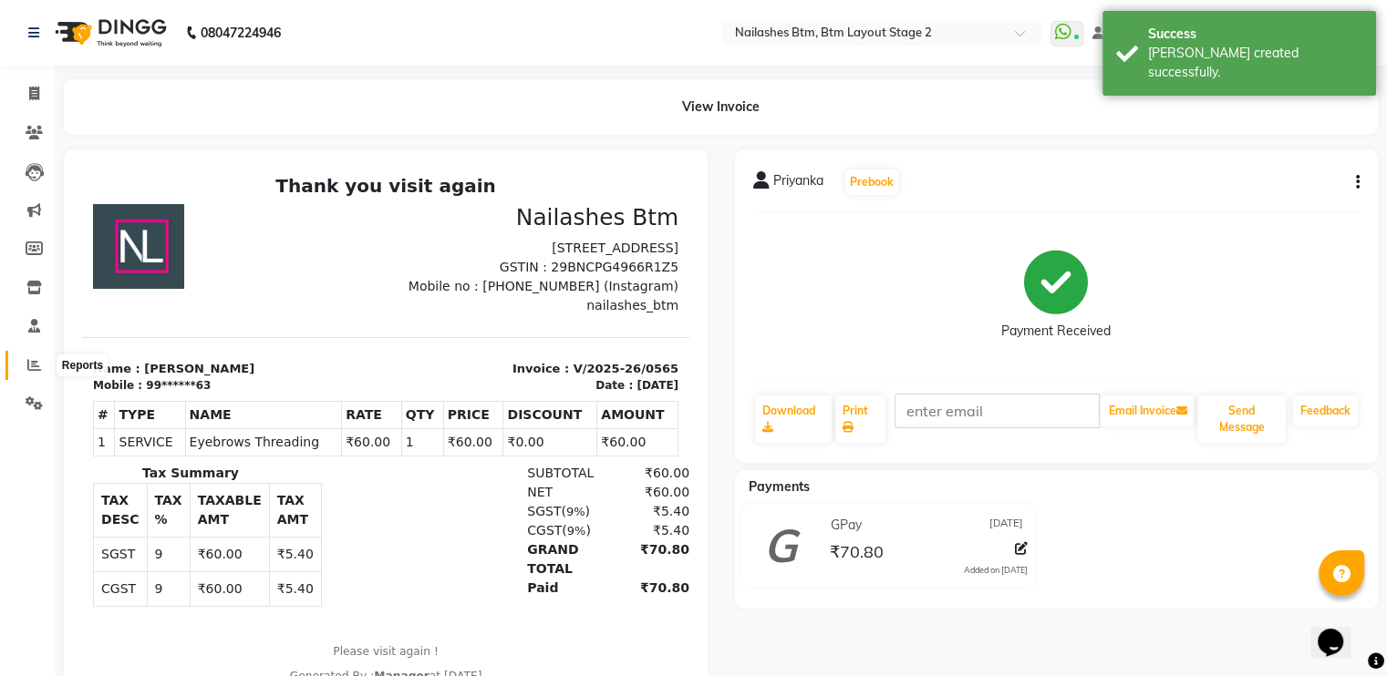
click at [33, 366] on icon at bounding box center [34, 365] width 14 height 14
